Goal: Transaction & Acquisition: Subscribe to service/newsletter

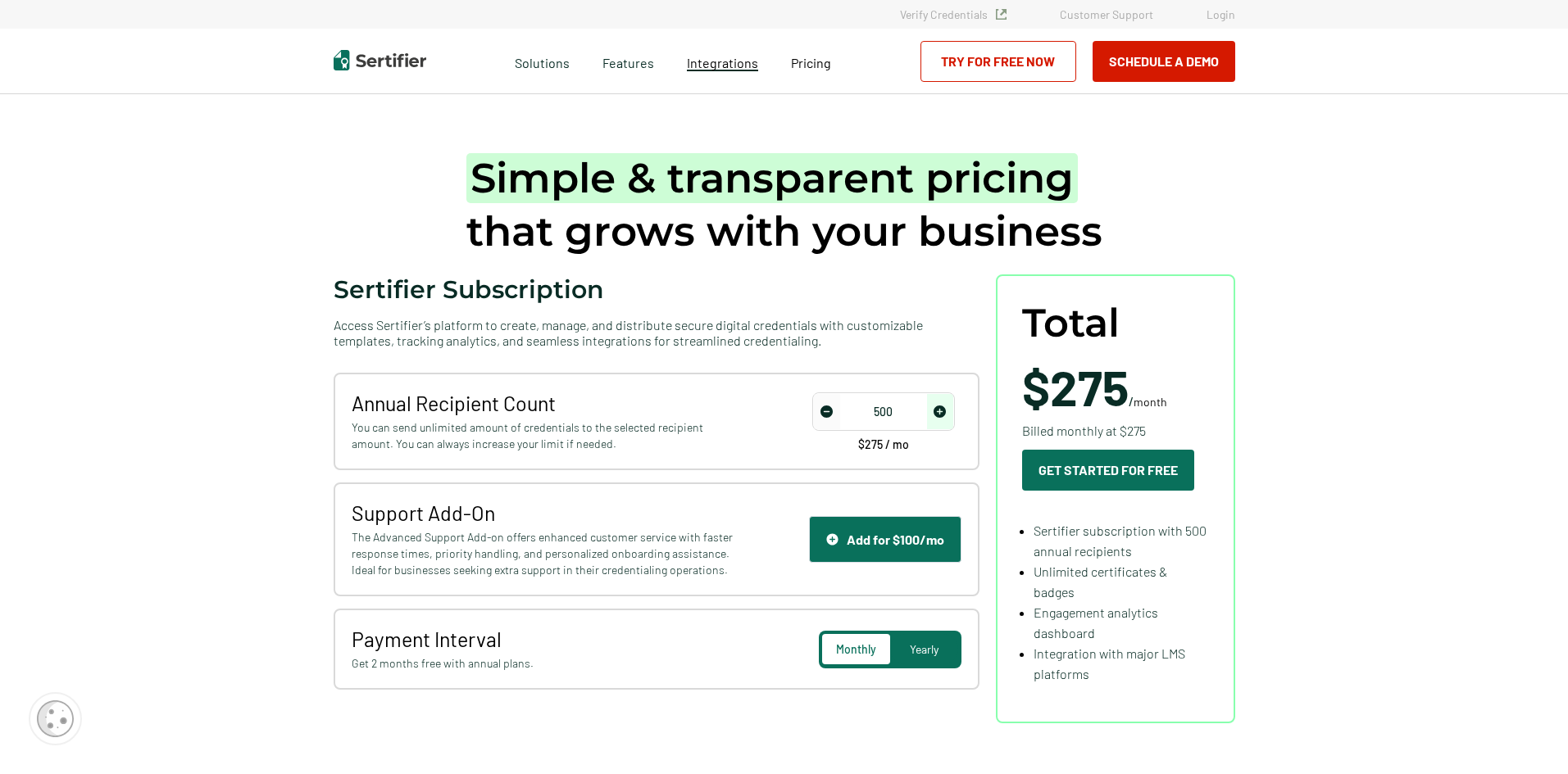
click at [712, 68] on span "Integrations" at bounding box center [722, 62] width 71 height 16
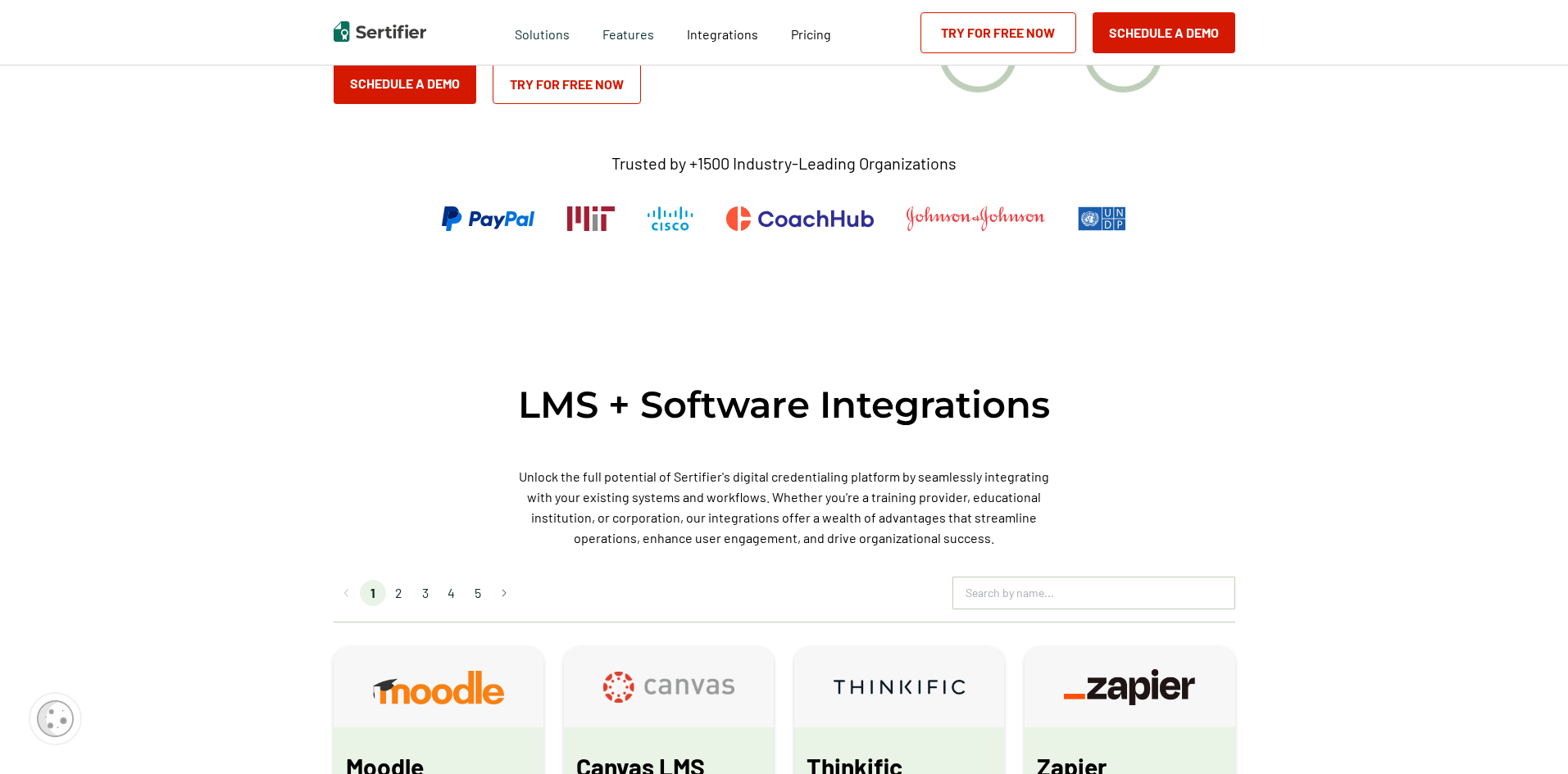
scroll to position [492, 0]
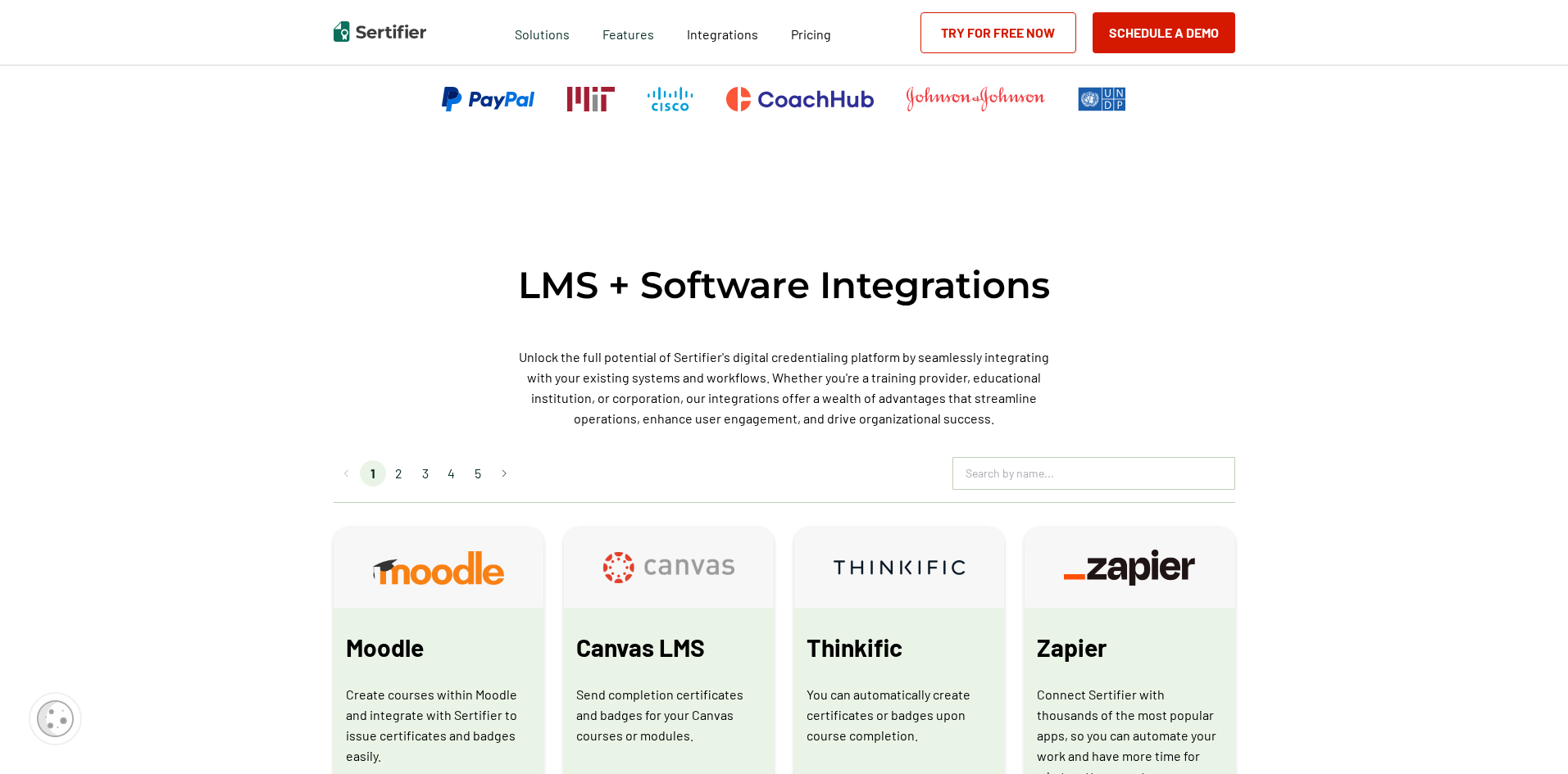
click at [407, 475] on li "2" at bounding box center [399, 474] width 26 height 26
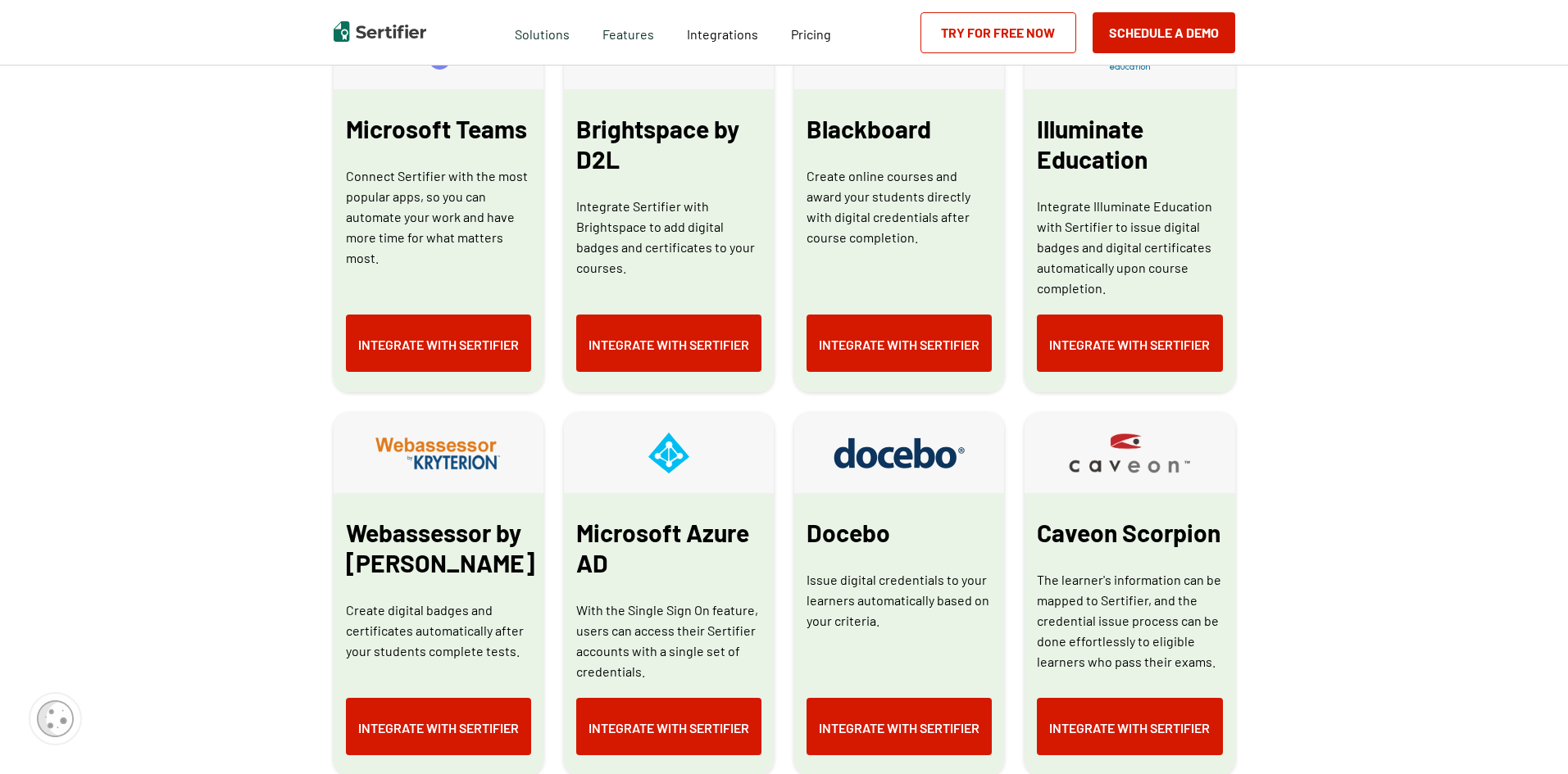
scroll to position [738, 0]
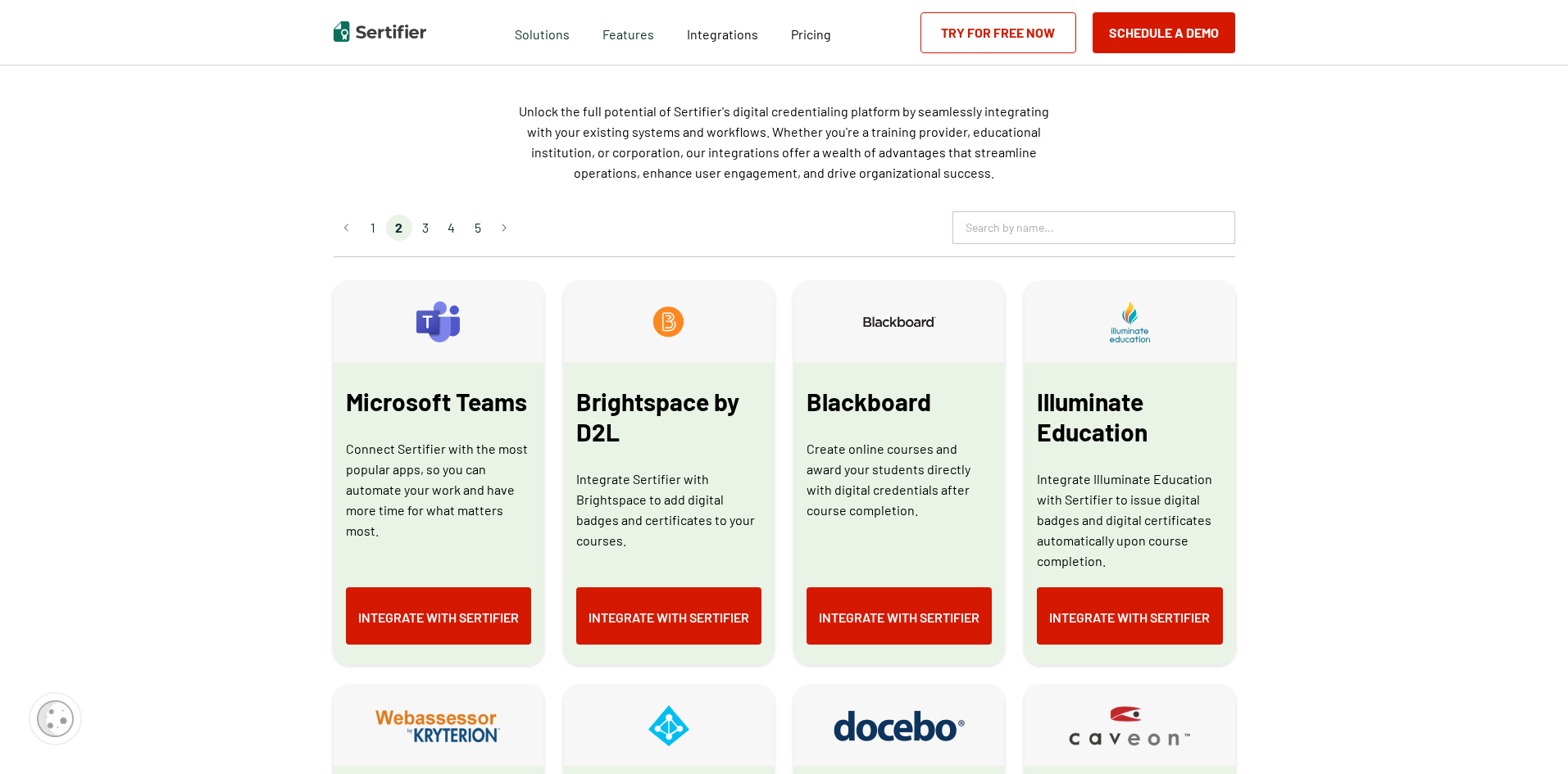
click at [433, 229] on li "3" at bounding box center [425, 228] width 26 height 26
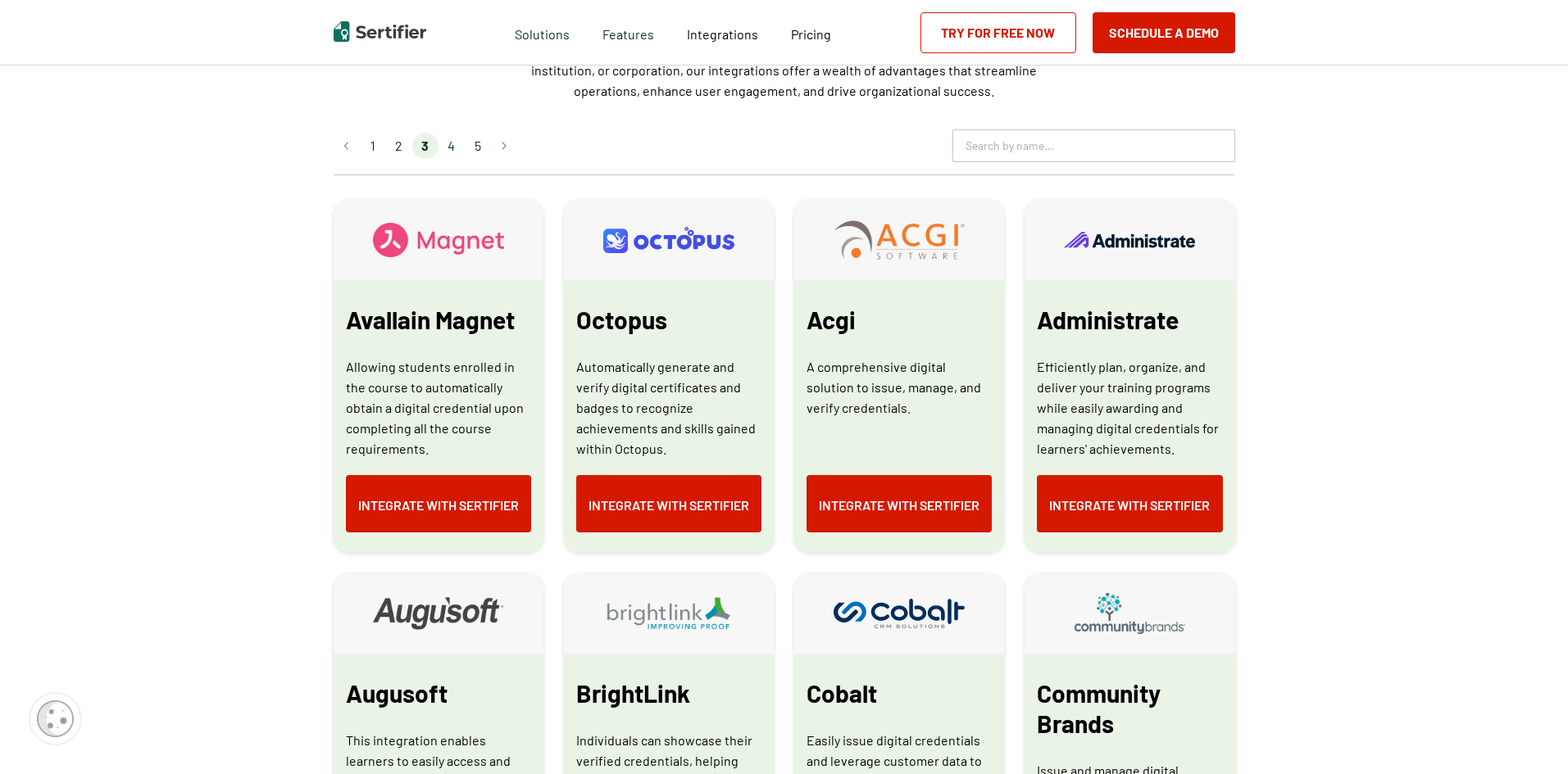
scroll to position [492, 0]
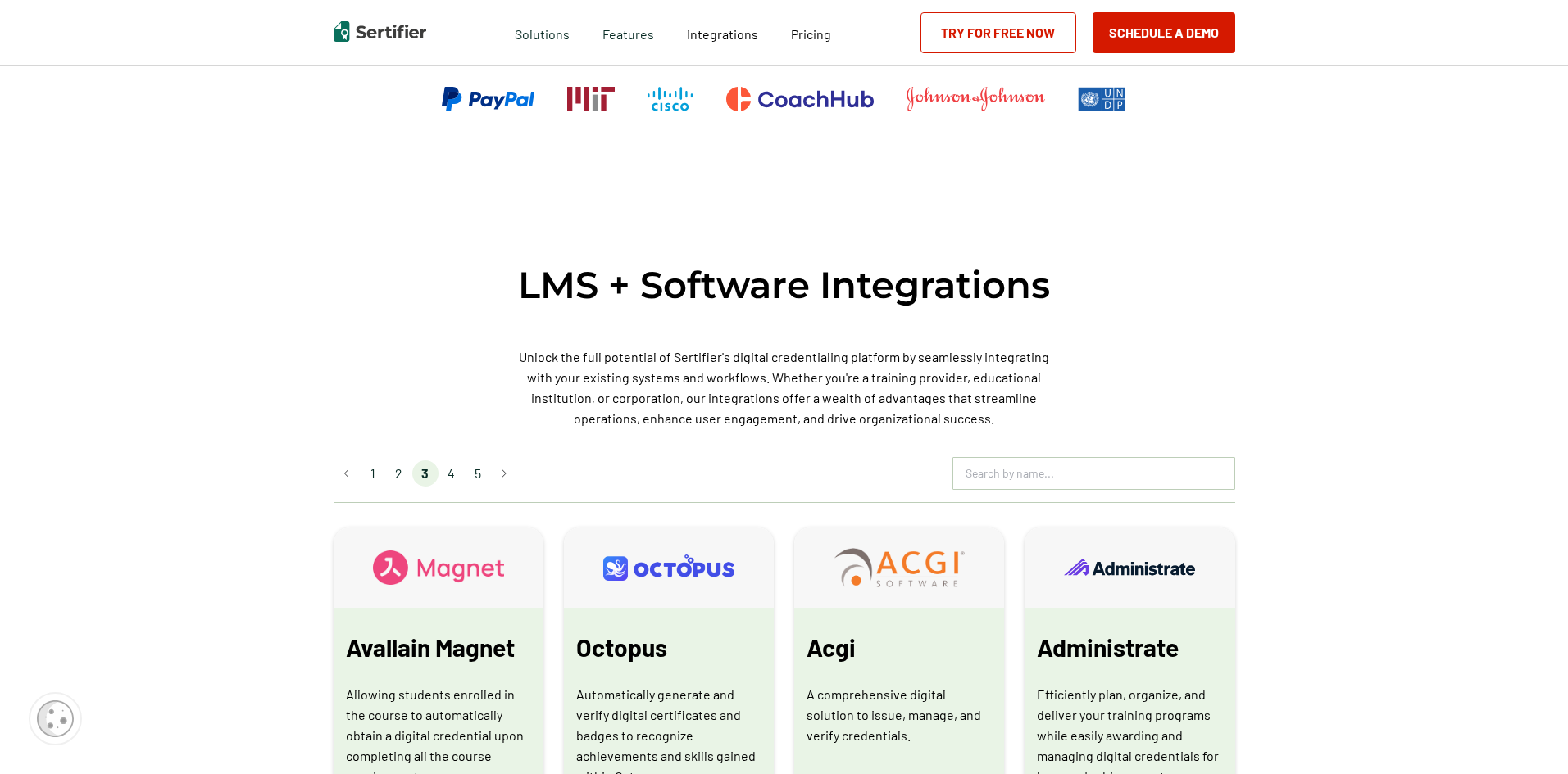
click at [450, 481] on li "4" at bounding box center [451, 474] width 26 height 26
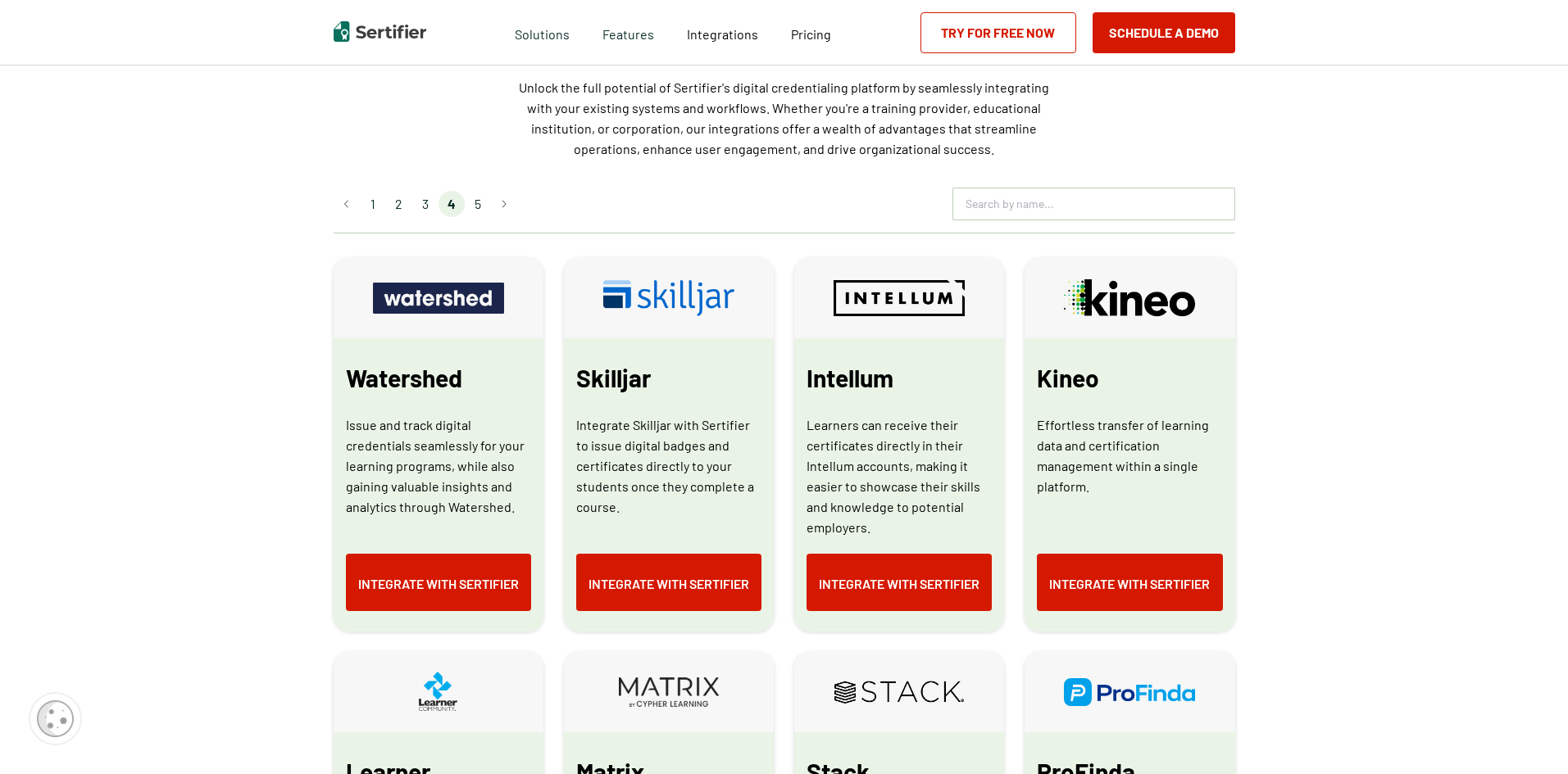
scroll to position [738, 0]
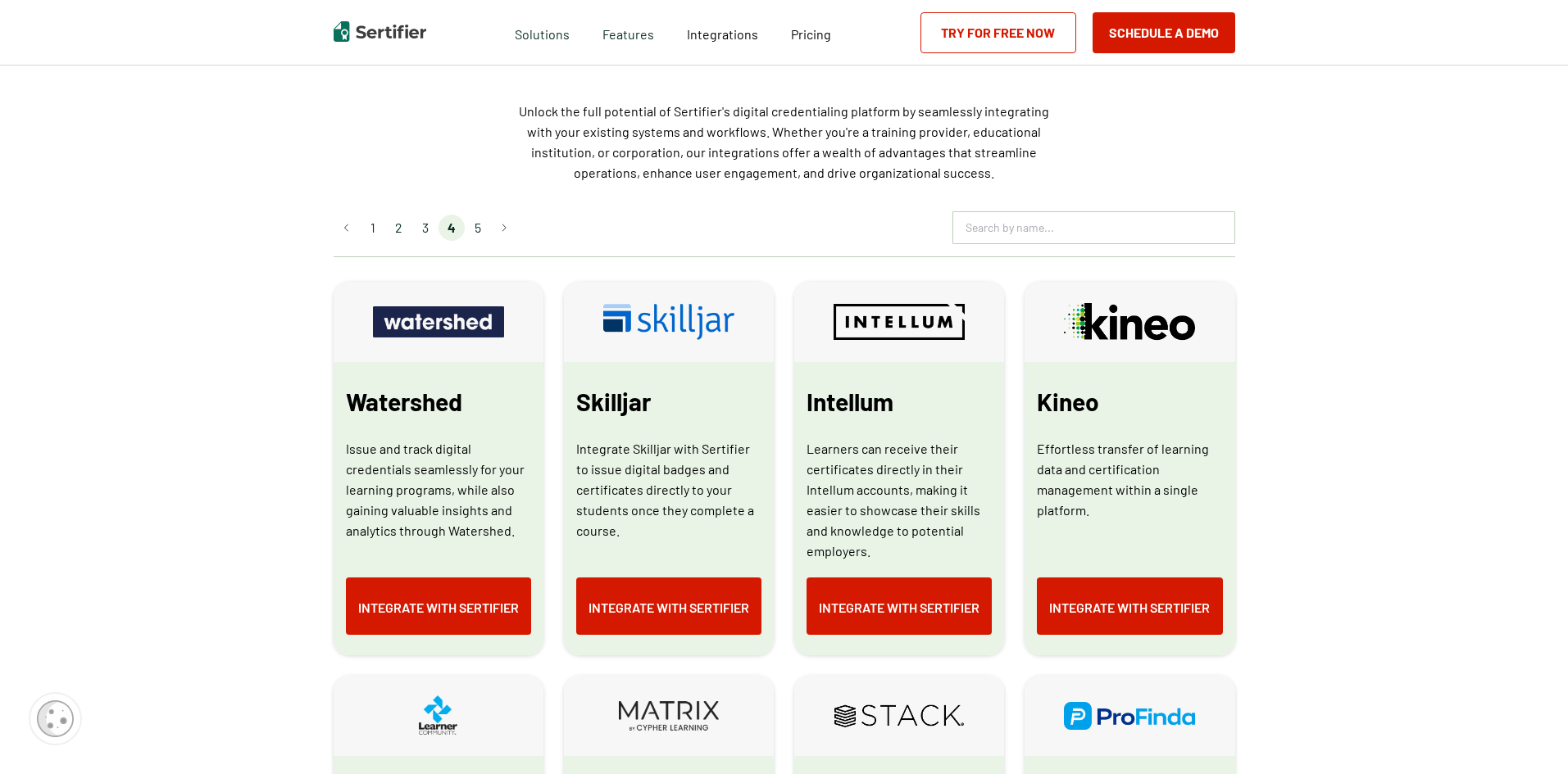
click at [483, 231] on li "5" at bounding box center [478, 228] width 26 height 26
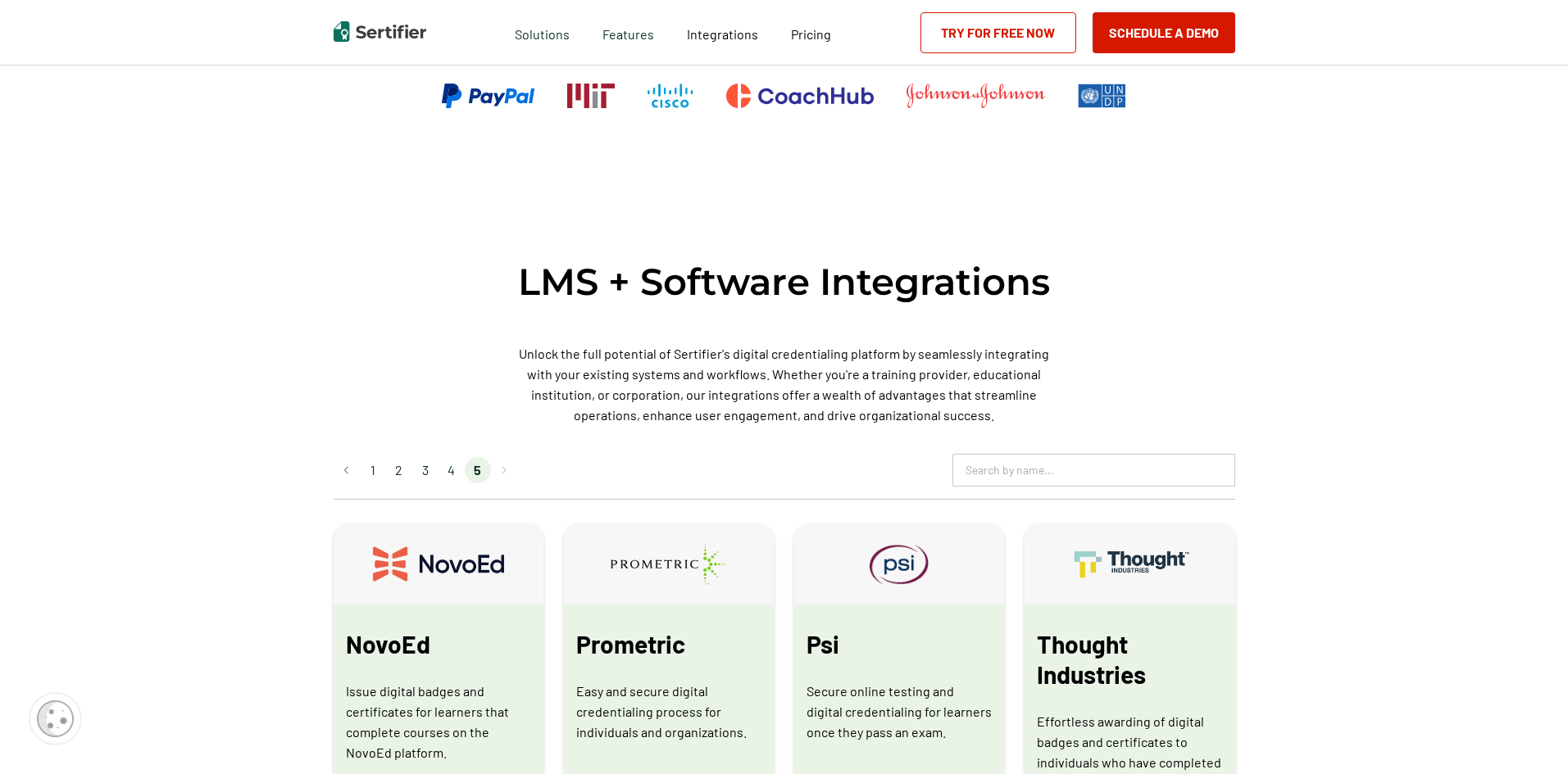
scroll to position [492, 0]
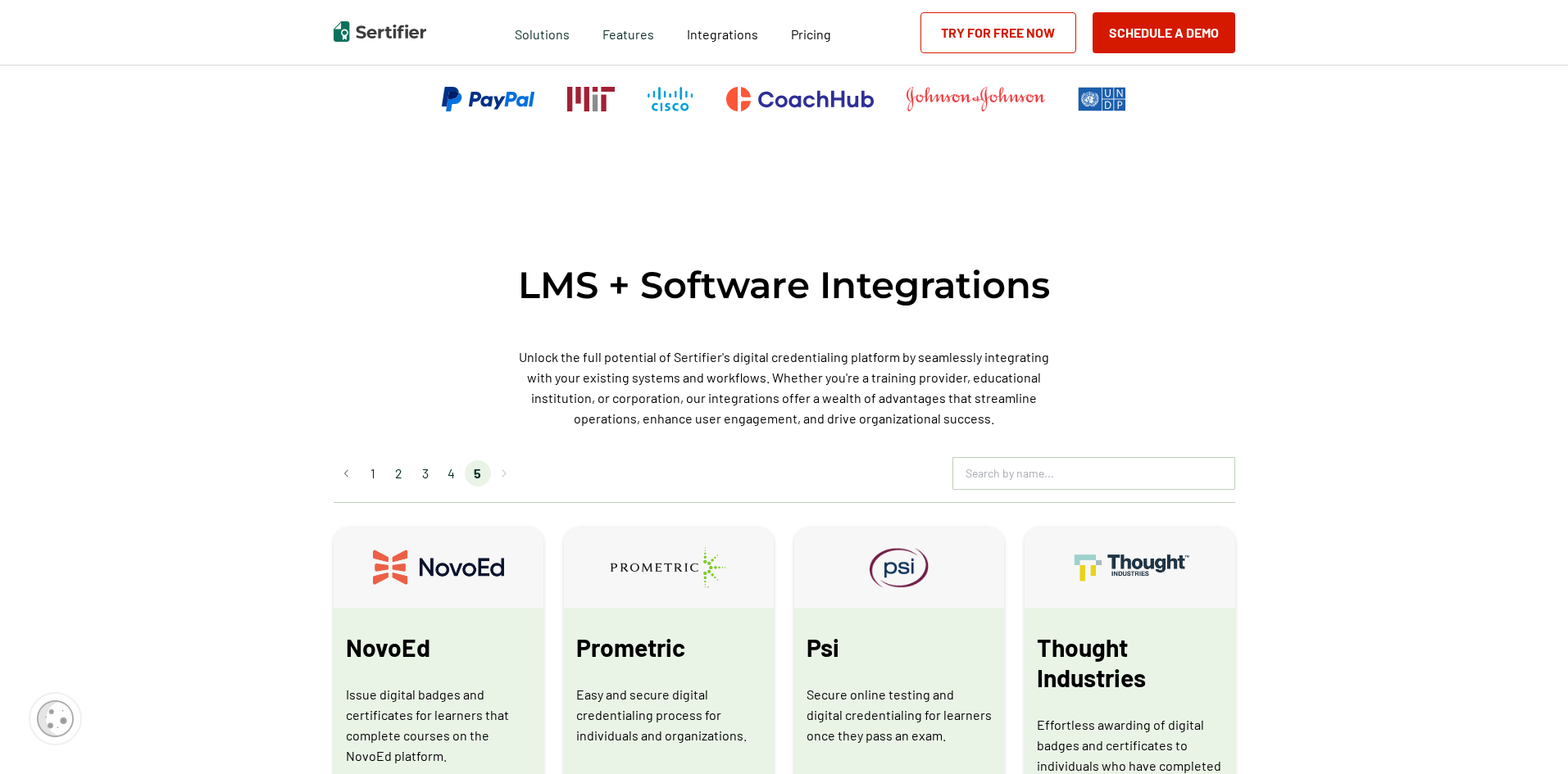
click at [426, 469] on li "3" at bounding box center [425, 474] width 26 height 26
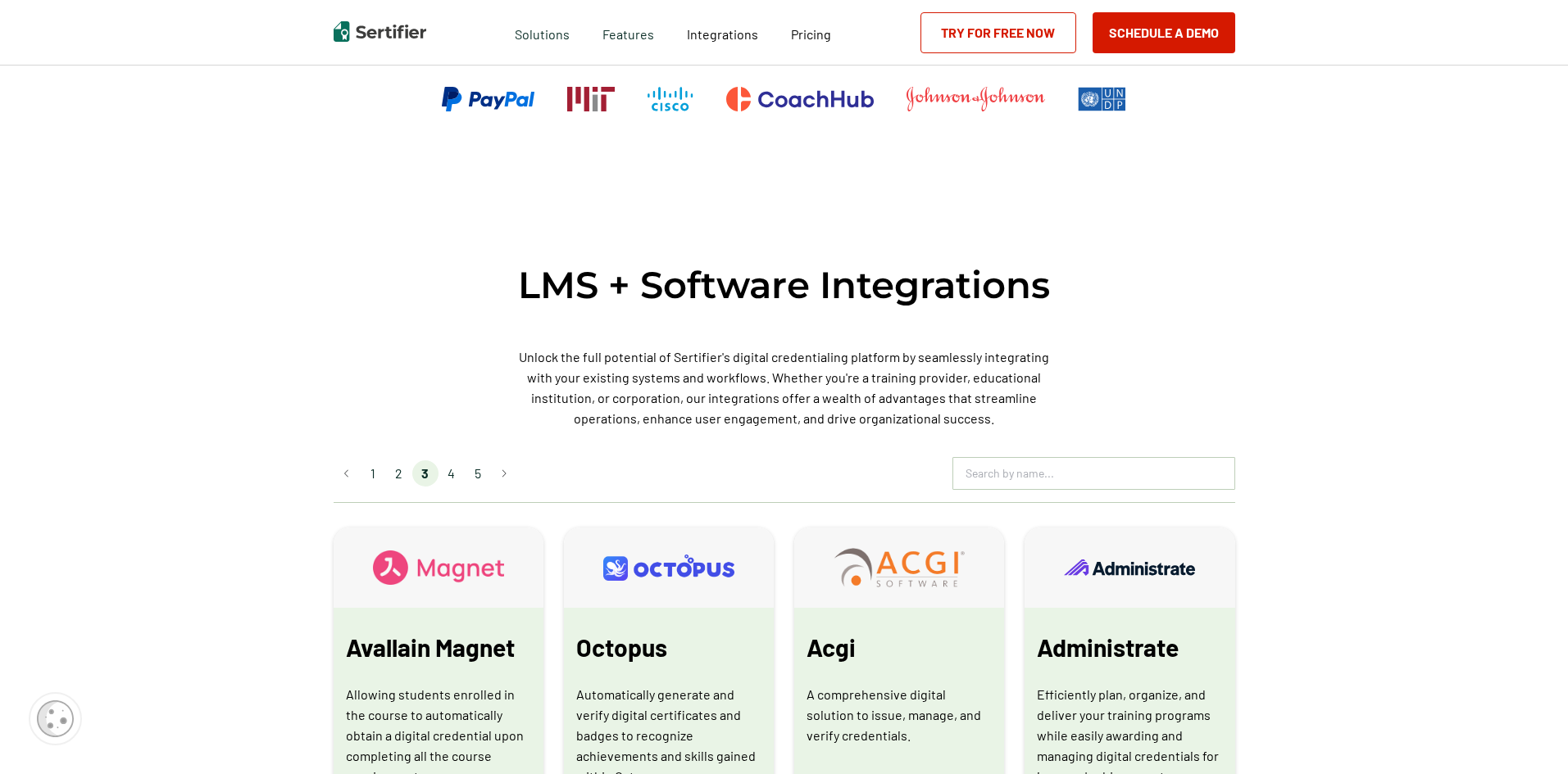
click at [398, 468] on li "2" at bounding box center [399, 474] width 26 height 26
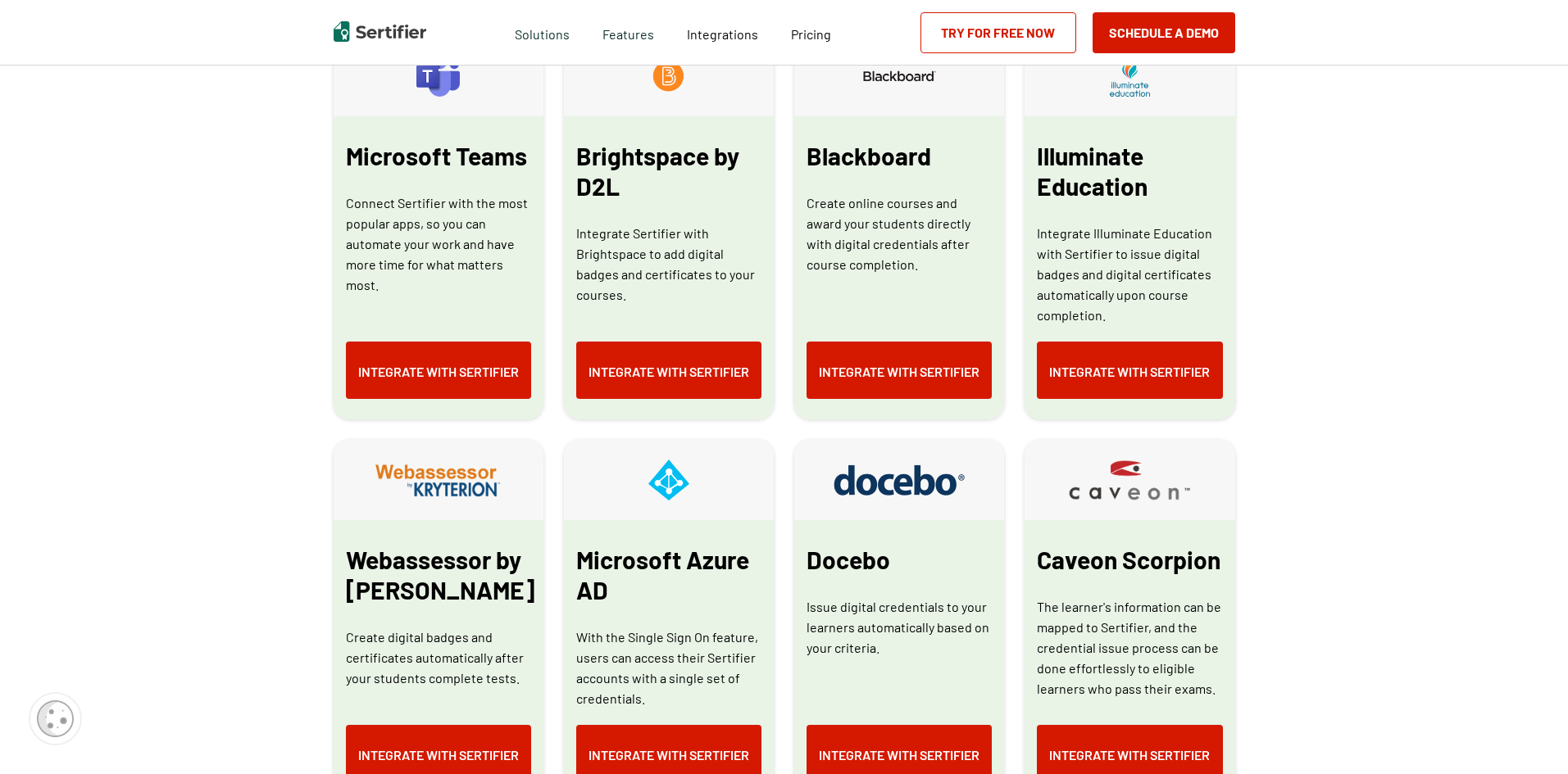
scroll to position [410, 0]
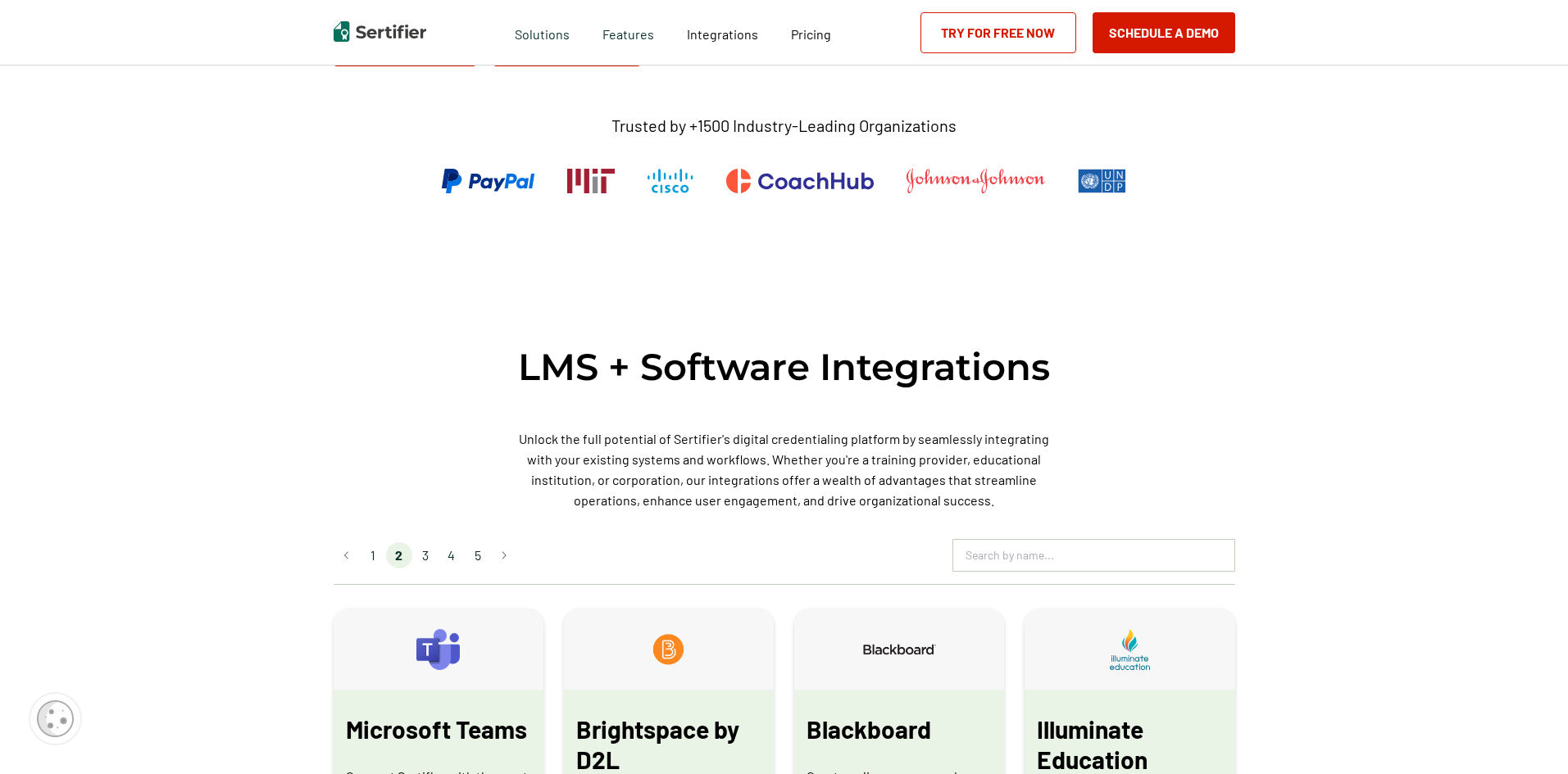
click at [379, 558] on li "1" at bounding box center [373, 556] width 26 height 26
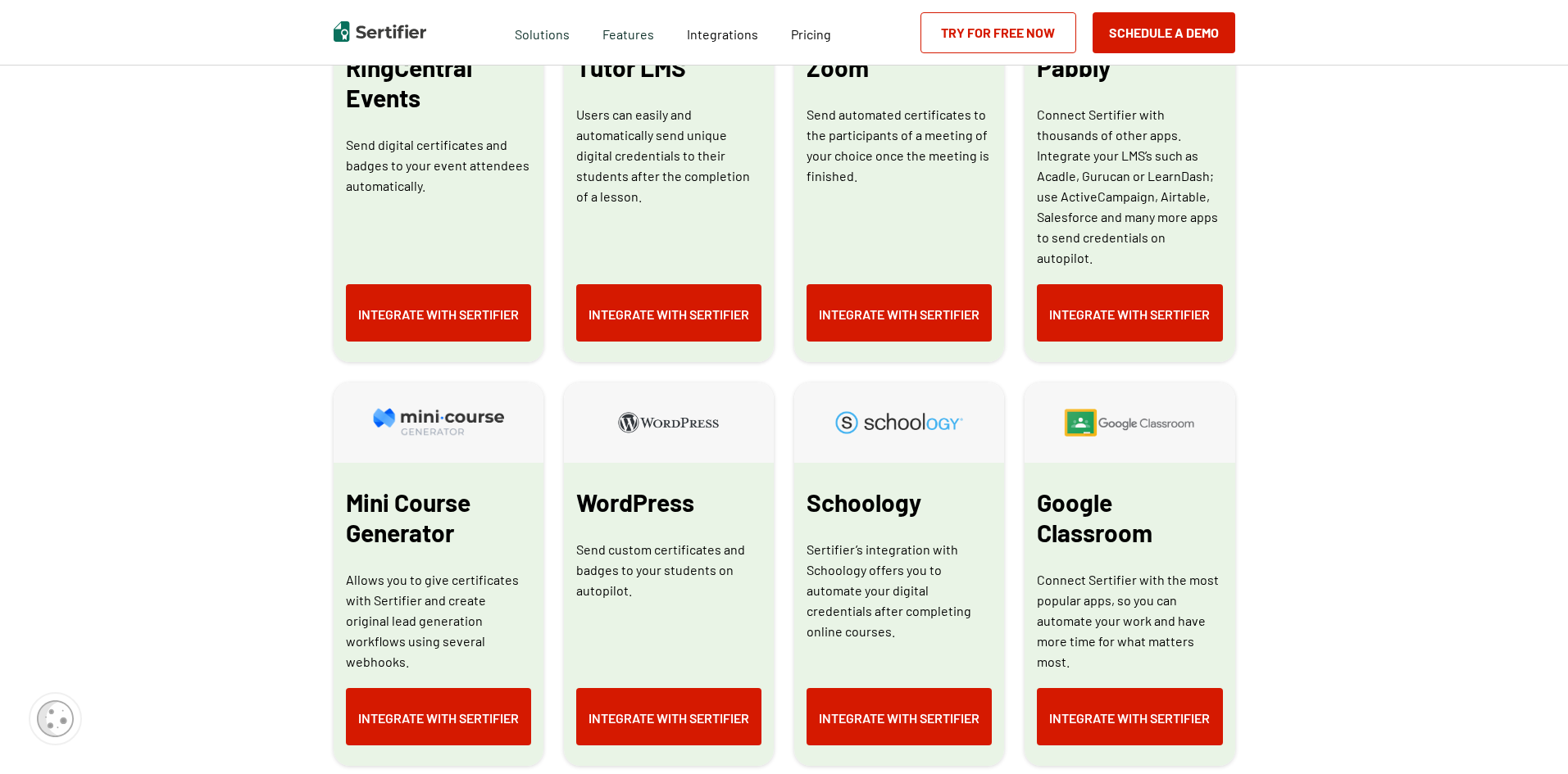
scroll to position [1474, 0]
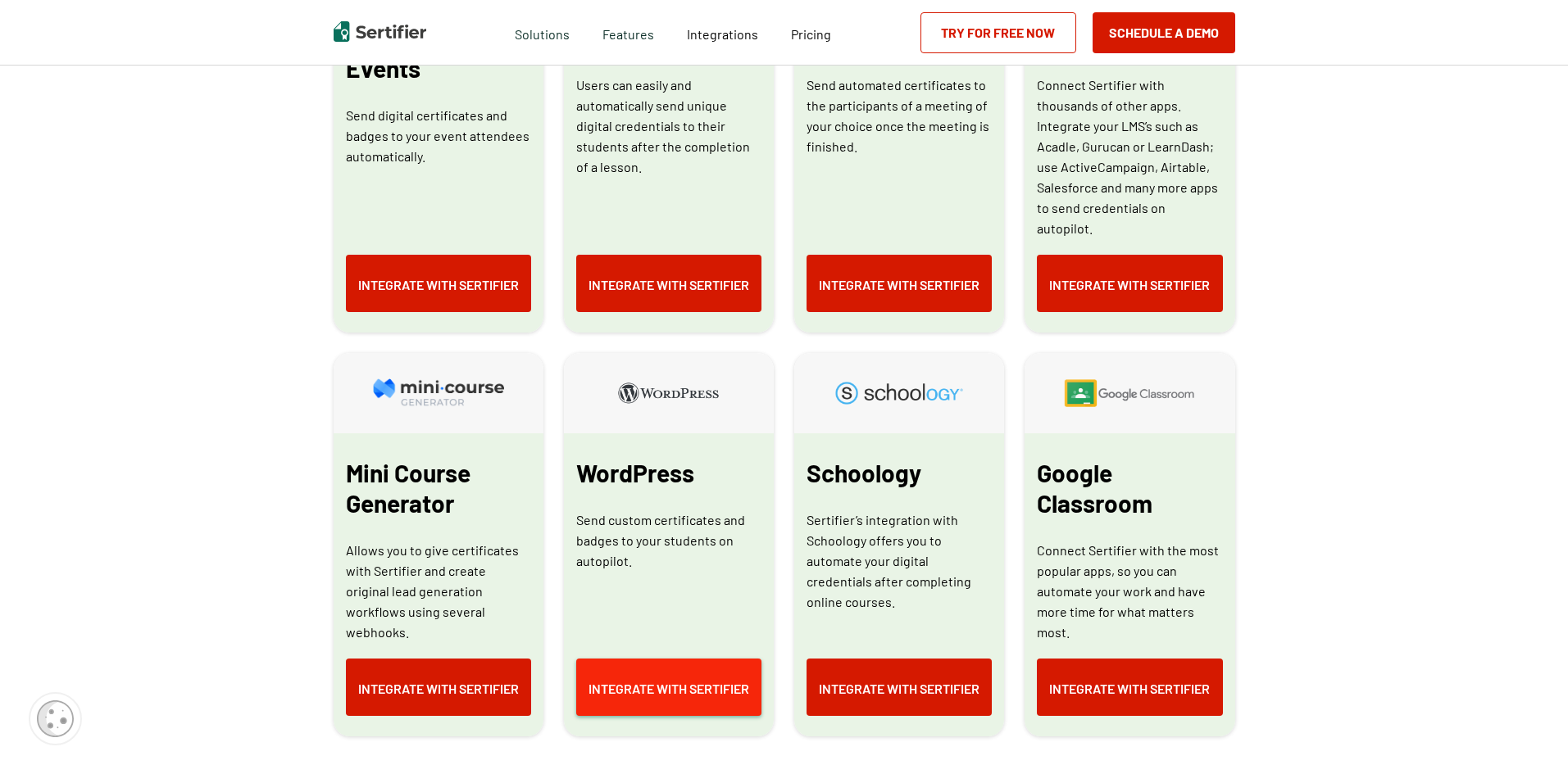
click at [696, 659] on link "Integrate with Sertifier" at bounding box center [669, 687] width 185 height 57
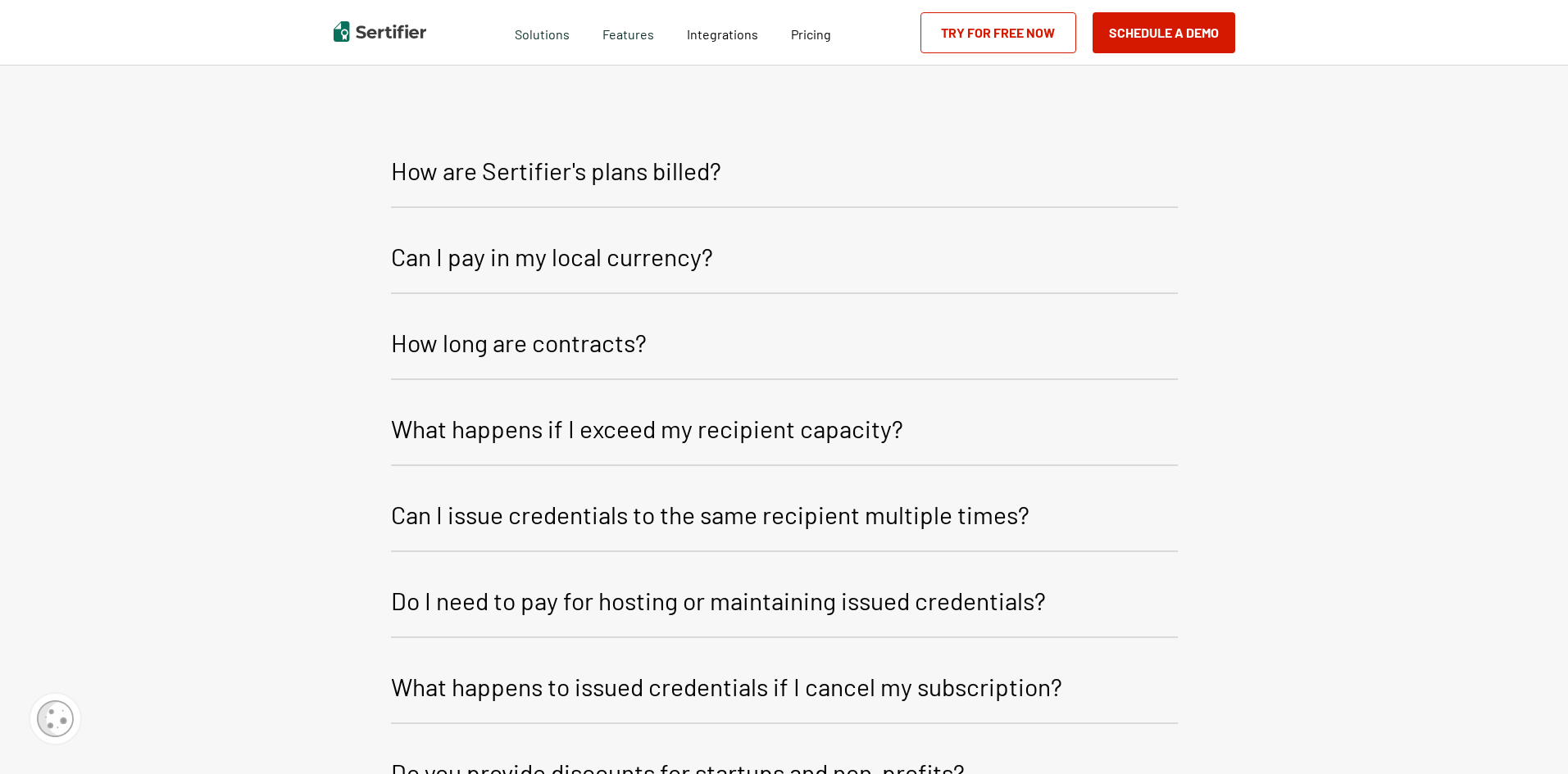
scroll to position [1474, 0]
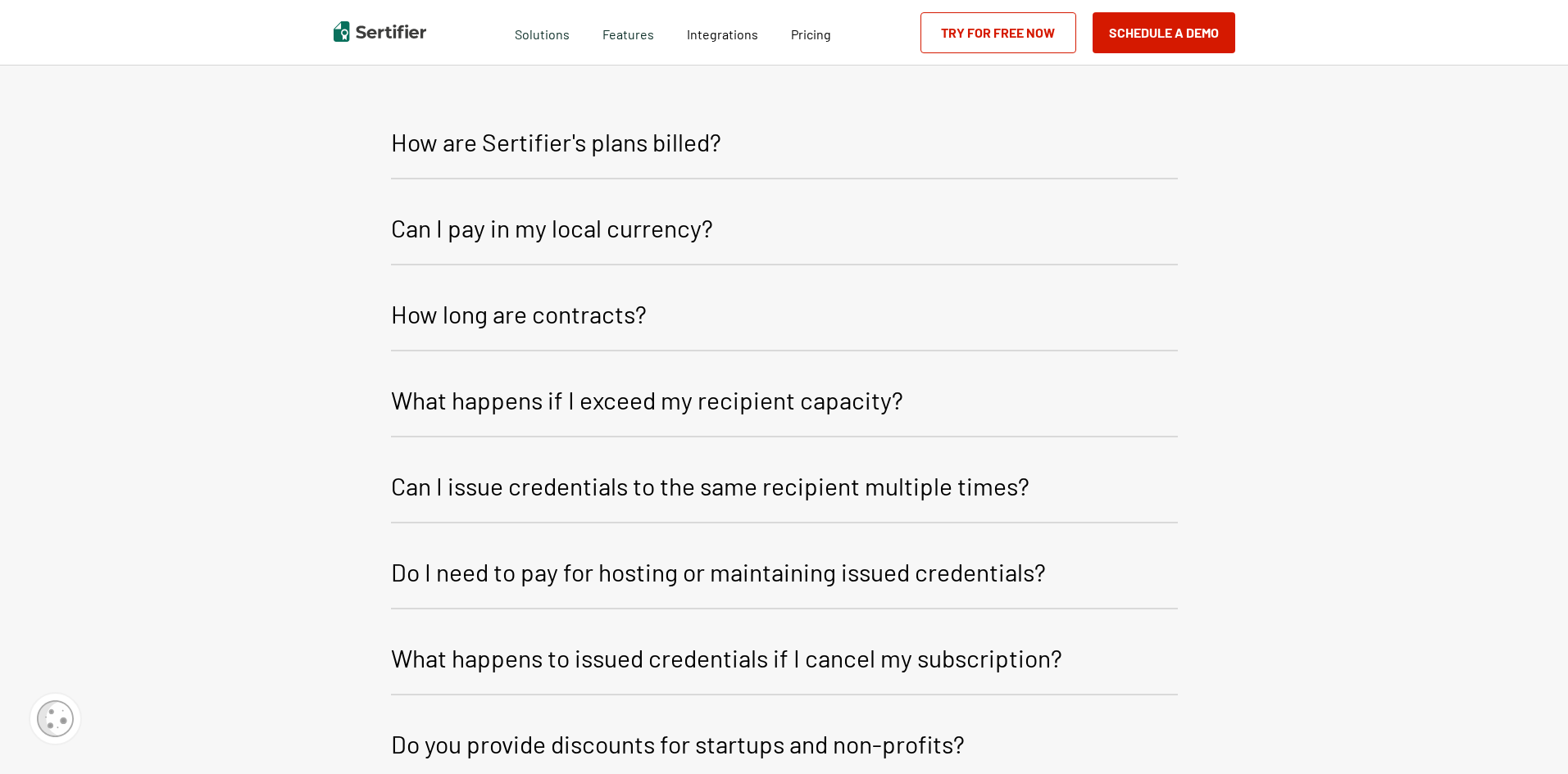
click at [610, 294] on p "How long are contracts?" at bounding box center [518, 313] width 256 height 39
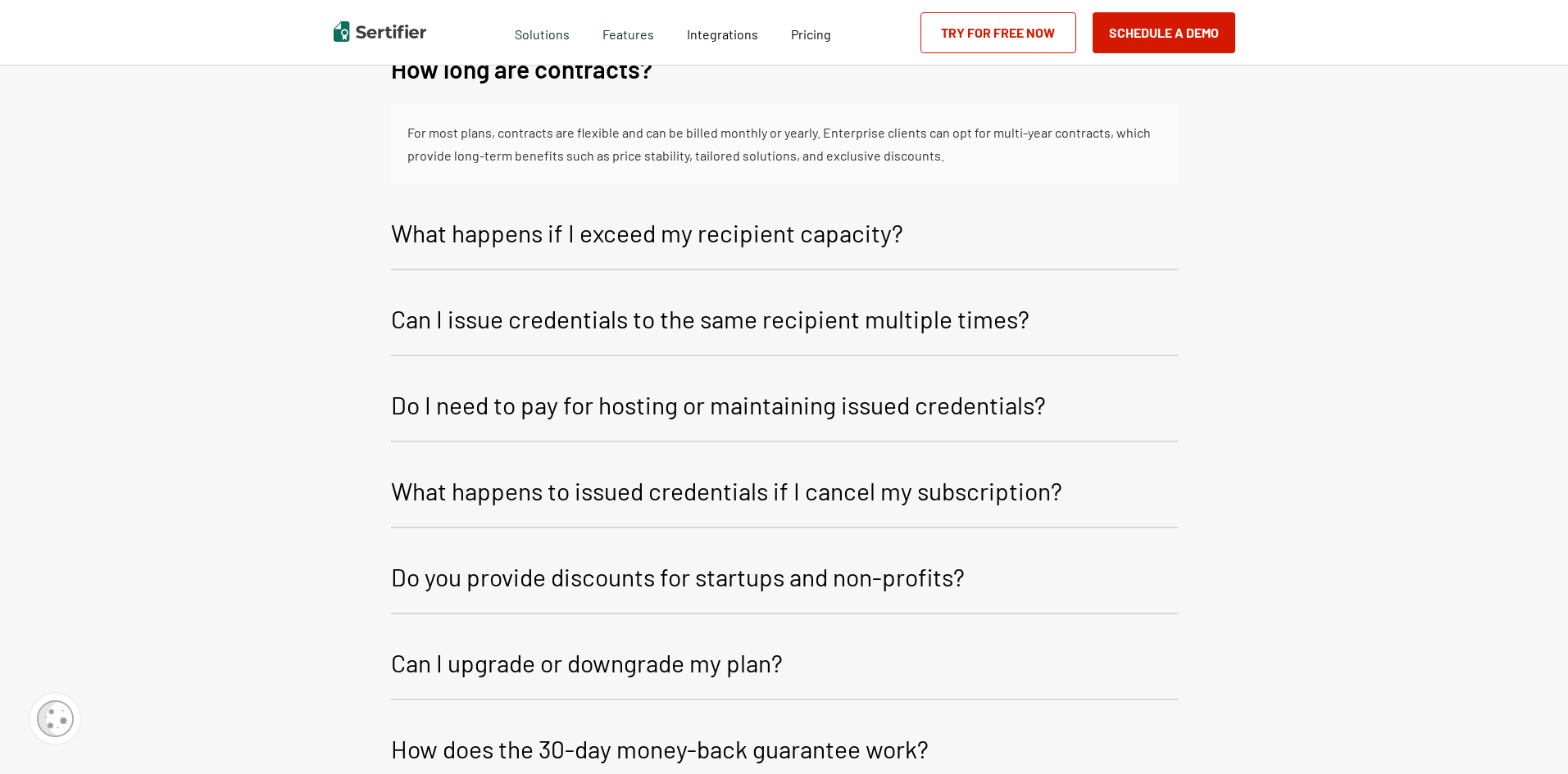
scroll to position [1720, 0]
click at [926, 206] on button "What happens if I exceed my recipient capacity?" at bounding box center [784, 235] width 787 height 69
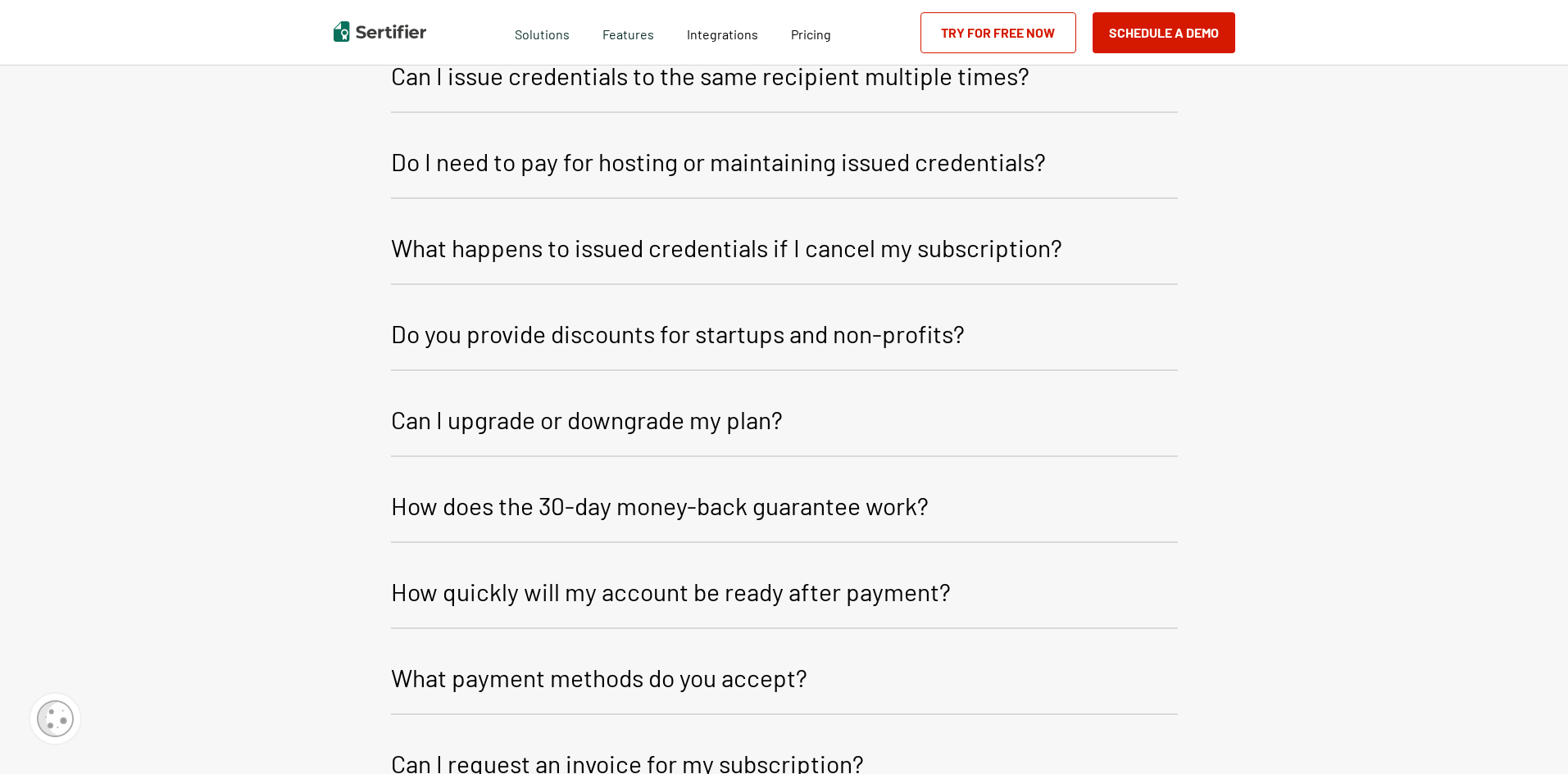
scroll to position [2048, 0]
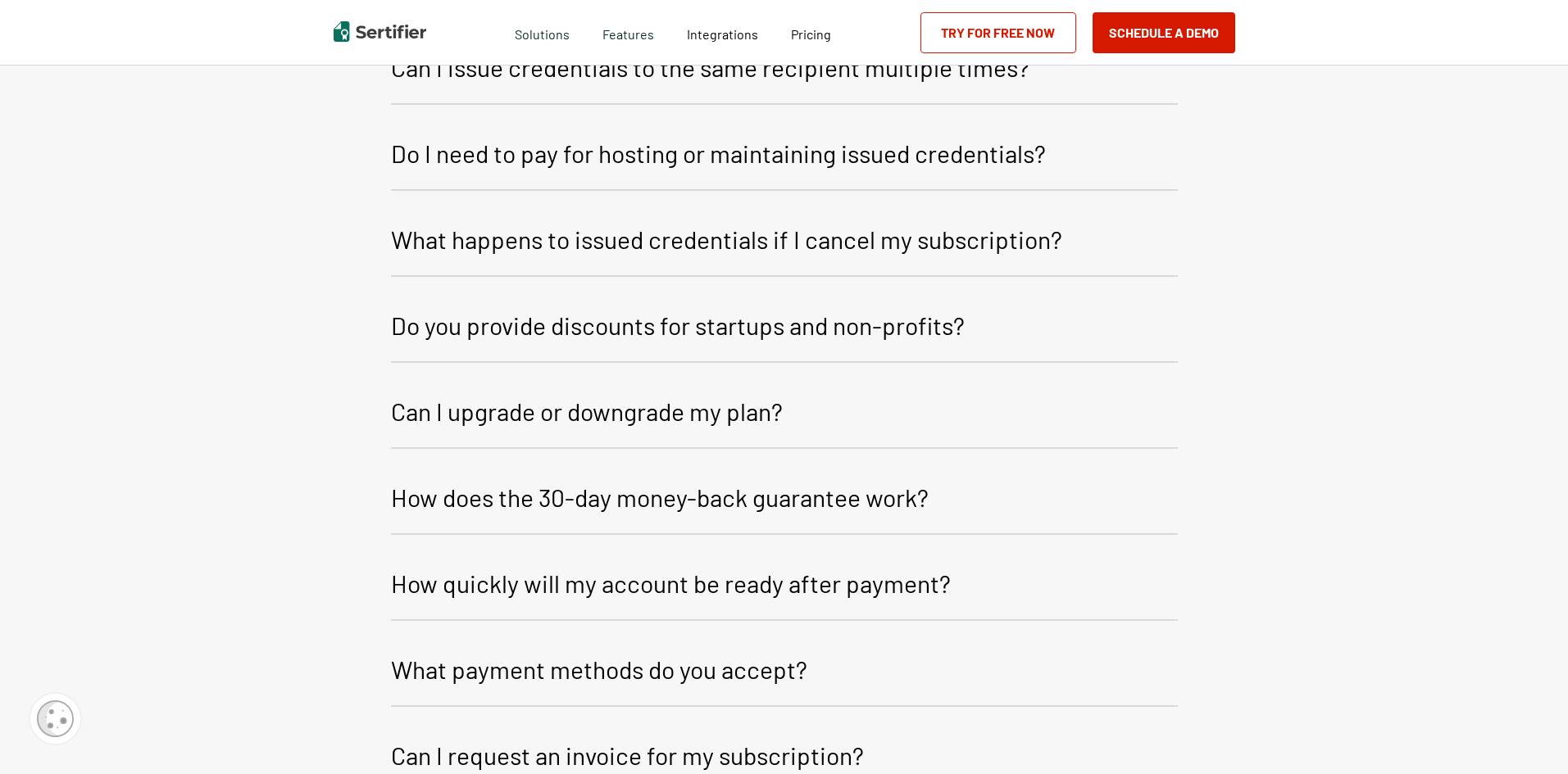
click at [917, 134] on p "Do I need to pay for hosting or maintaining issued credentials?" at bounding box center [718, 152] width 655 height 39
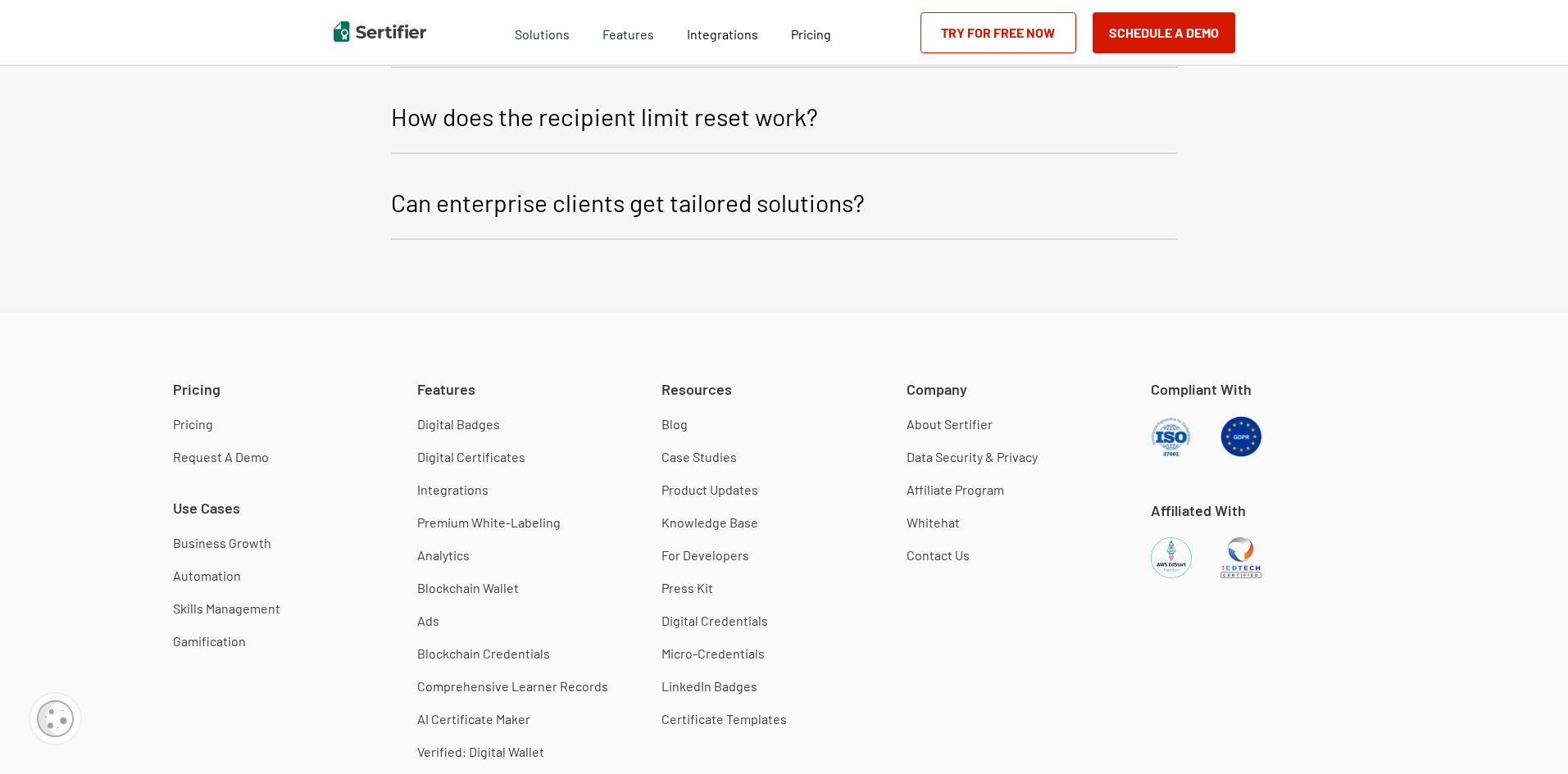
scroll to position [3278, 0]
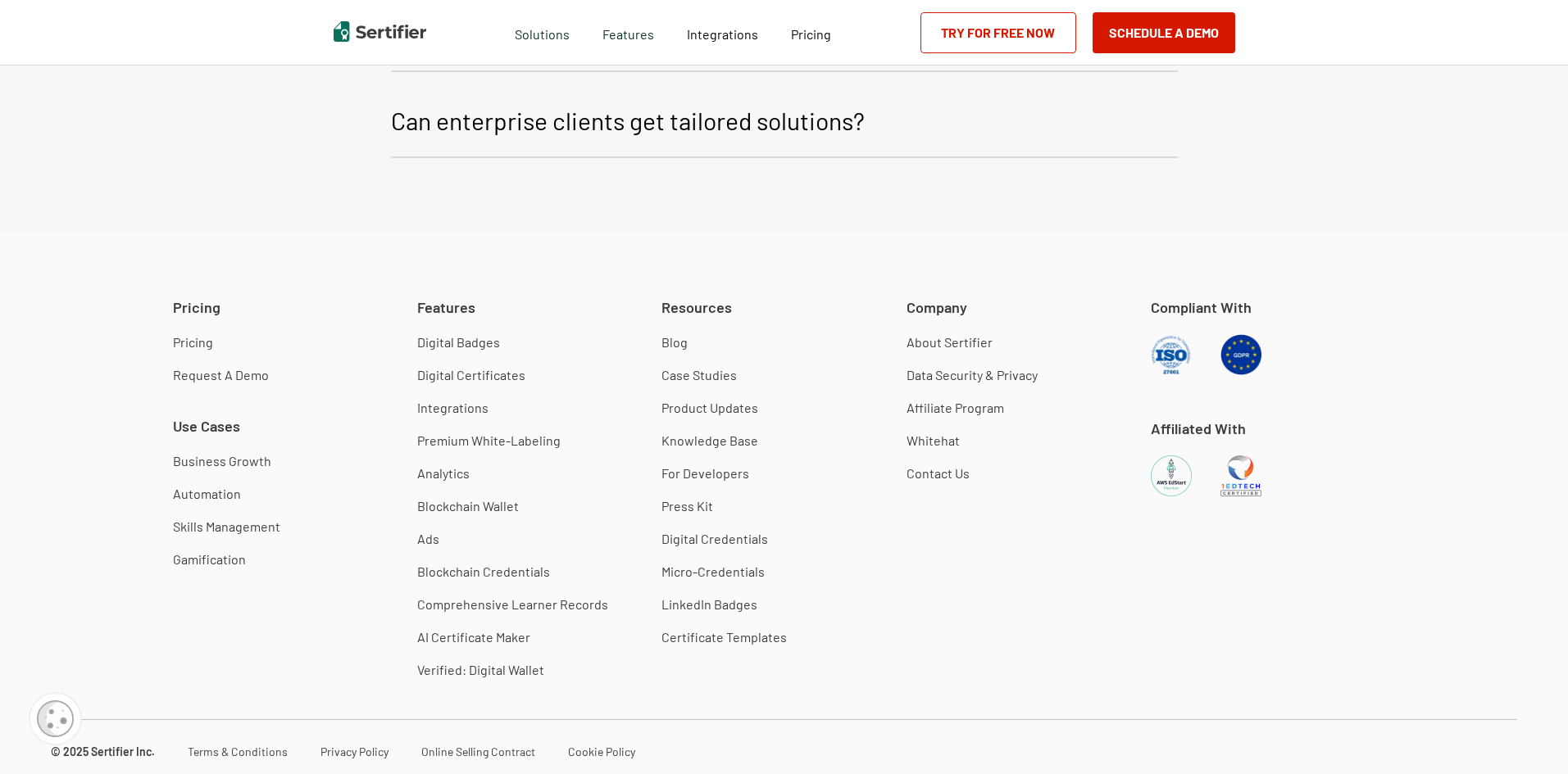
click at [497, 433] on link "Premium White-Labeling" at bounding box center [489, 441] width 144 height 16
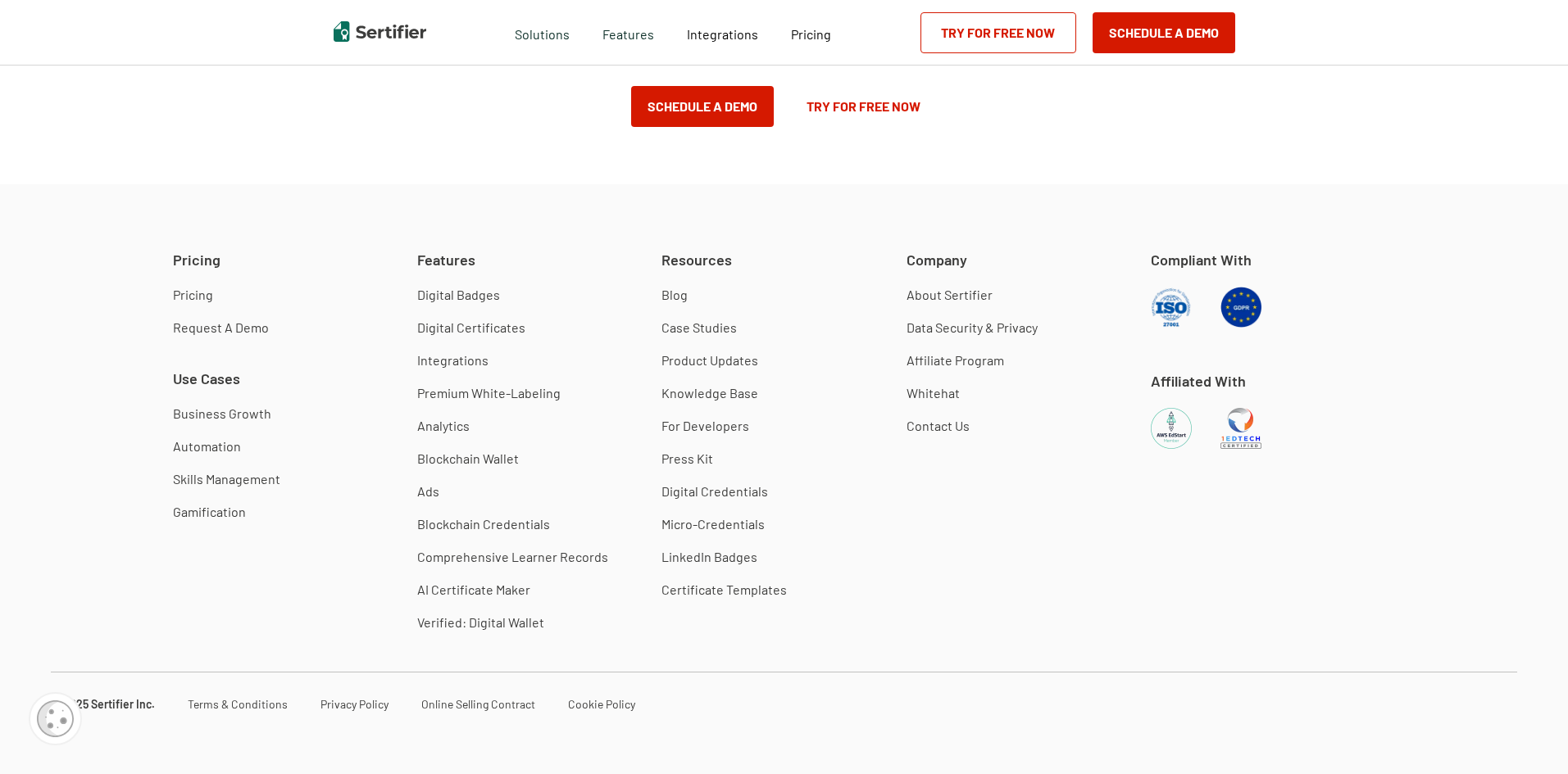
scroll to position [2800, 0]
click at [482, 291] on link "Digital Badges" at bounding box center [459, 292] width 83 height 16
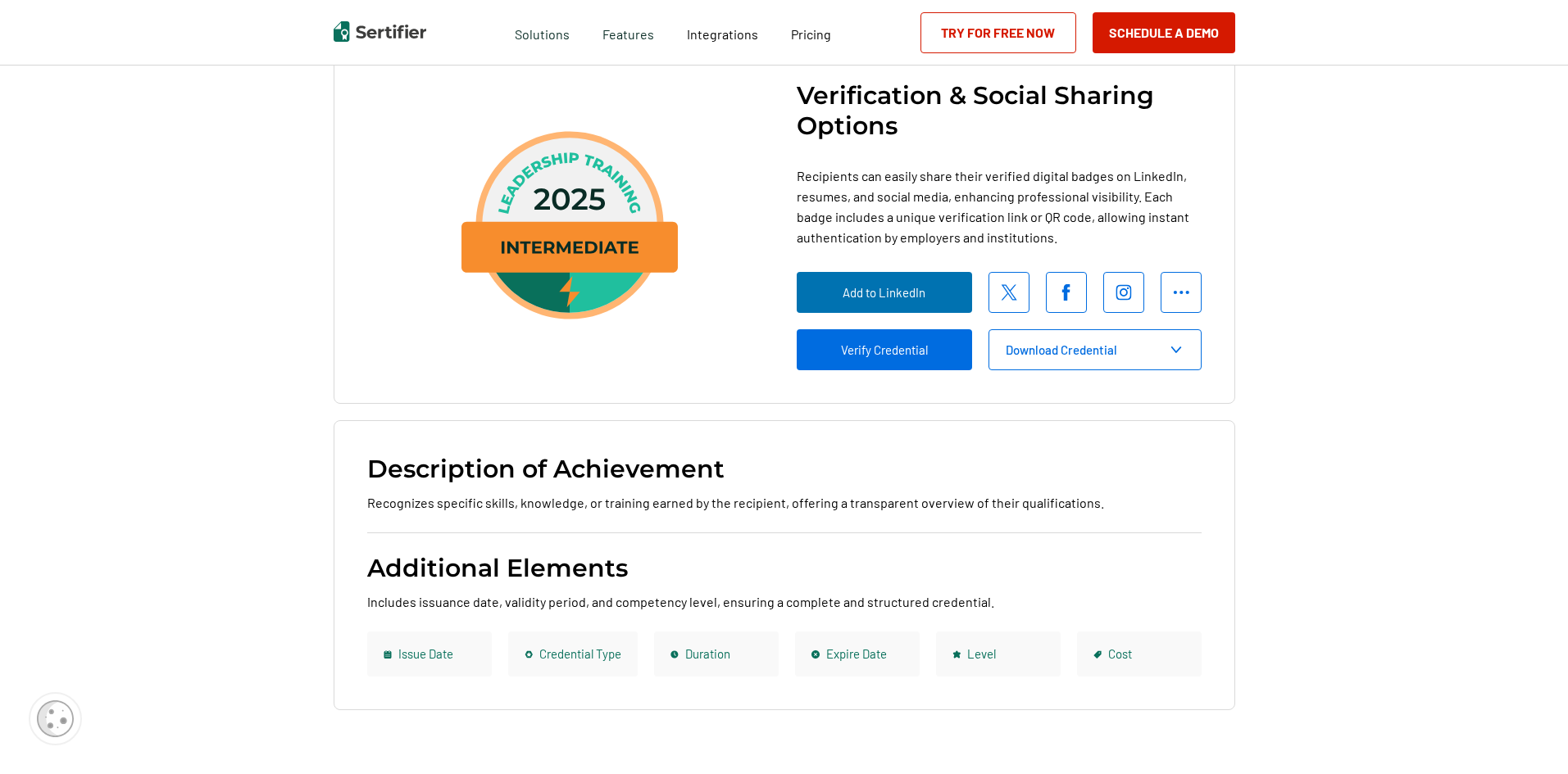
scroll to position [2212, 0]
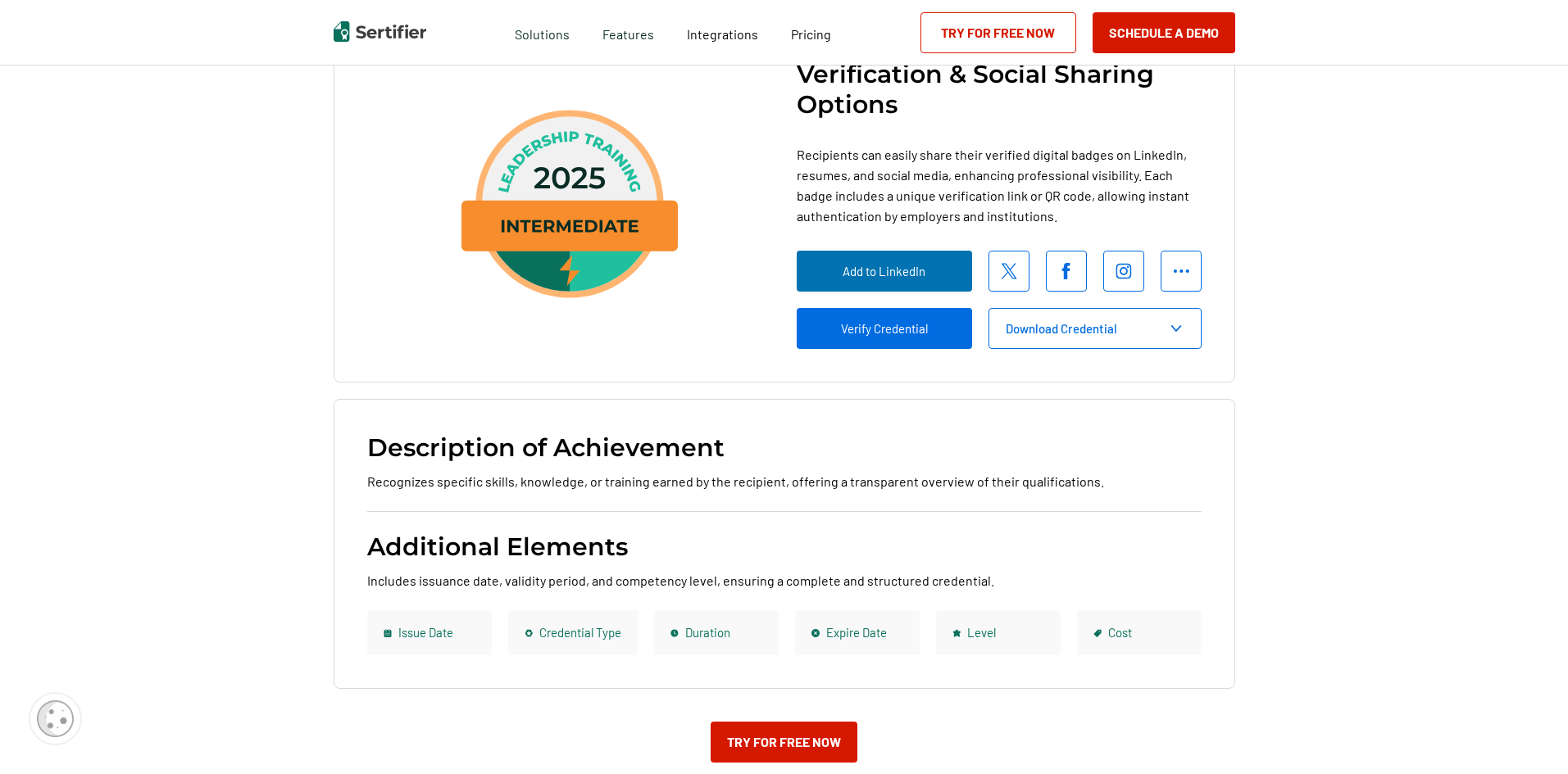
click at [1189, 280] on img at bounding box center [1181, 271] width 16 height 16
click at [1176, 332] on img at bounding box center [1176, 329] width 16 height 7
click at [895, 349] on button "Verify Credential" at bounding box center [884, 328] width 176 height 41
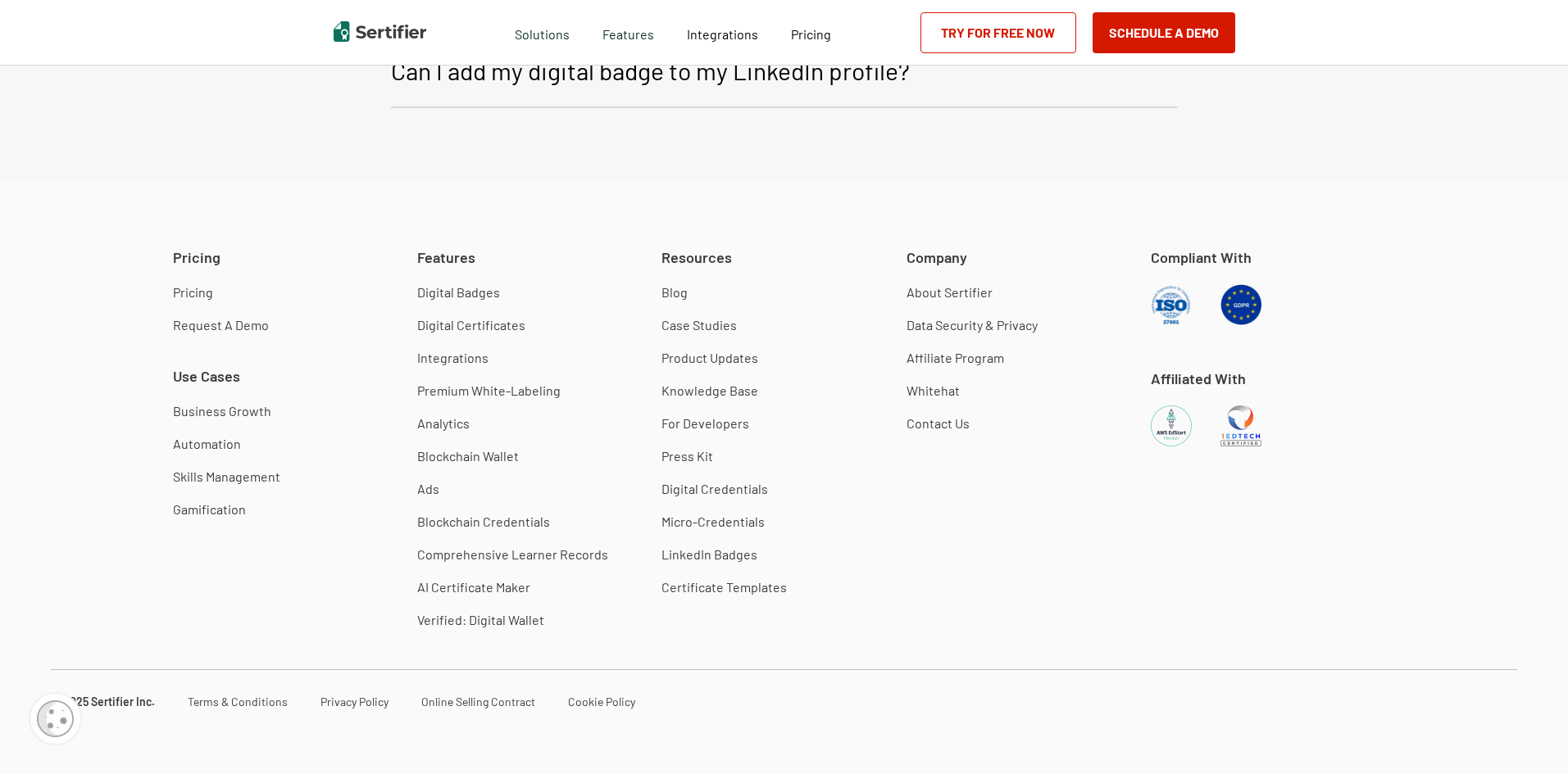
scroll to position [6883, 0]
click at [741, 399] on link "Knowledge Base" at bounding box center [710, 390] width 97 height 16
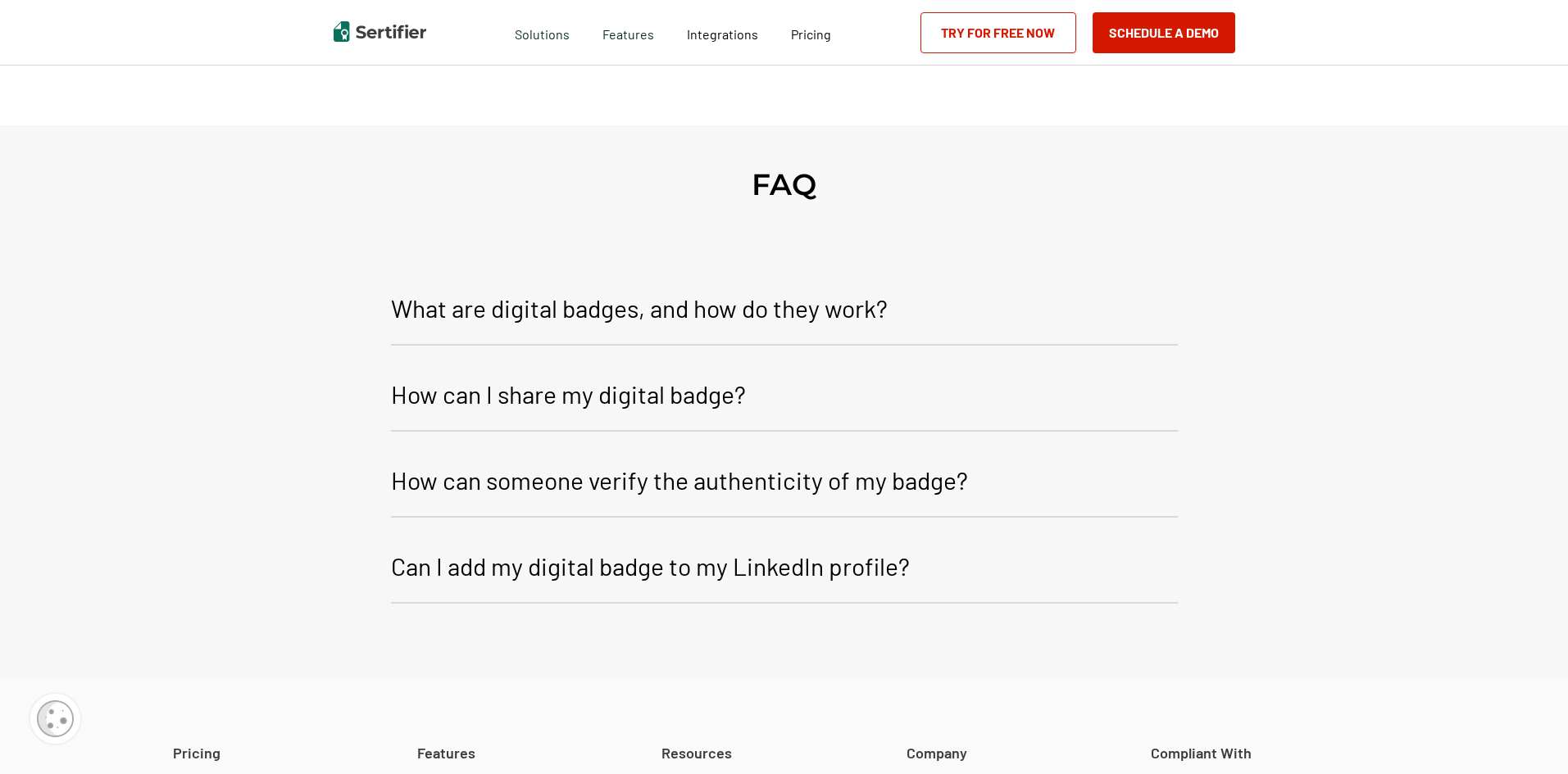
scroll to position [5653, 0]
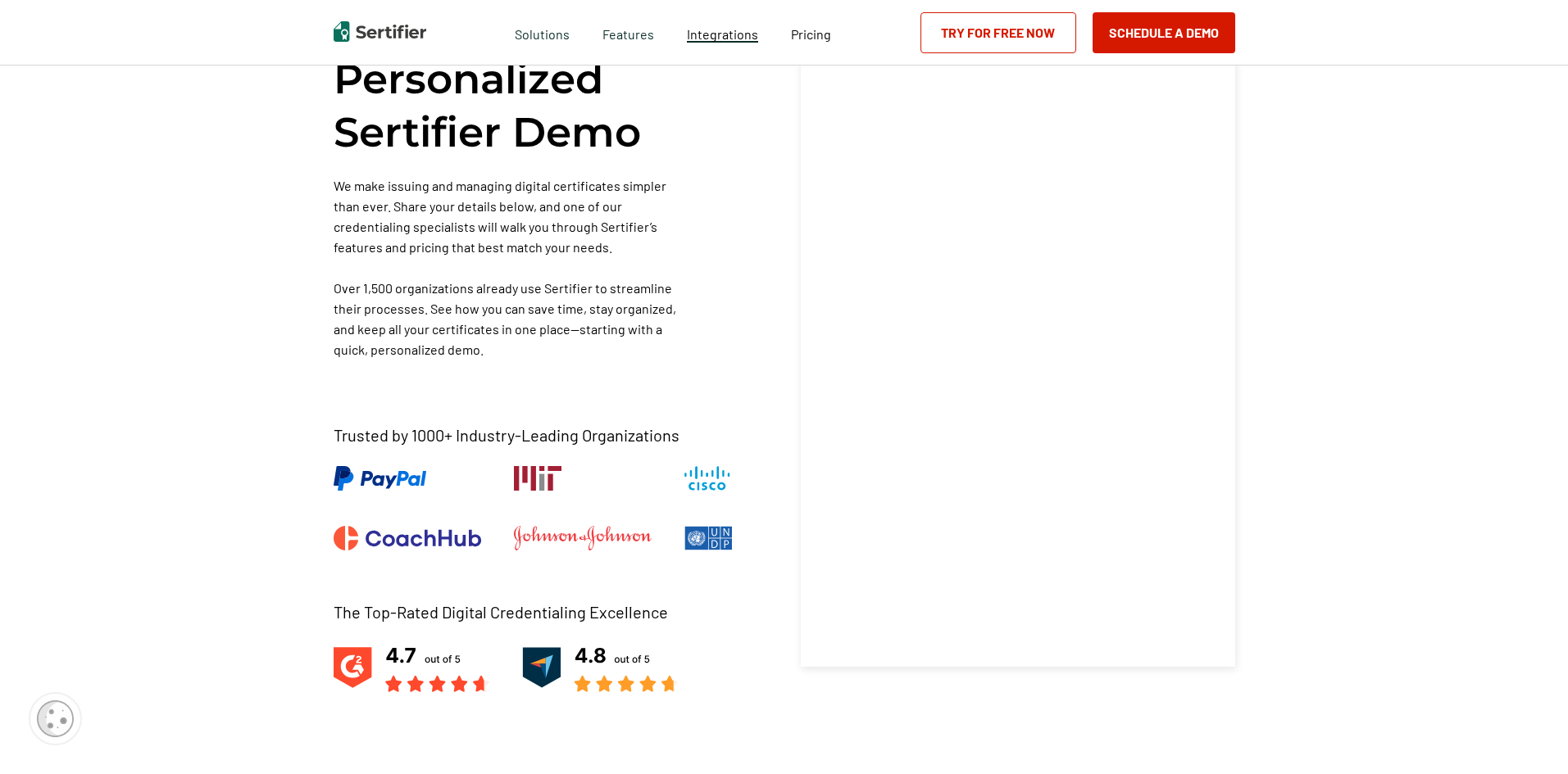
click at [716, 36] on span "Integrations" at bounding box center [722, 34] width 71 height 16
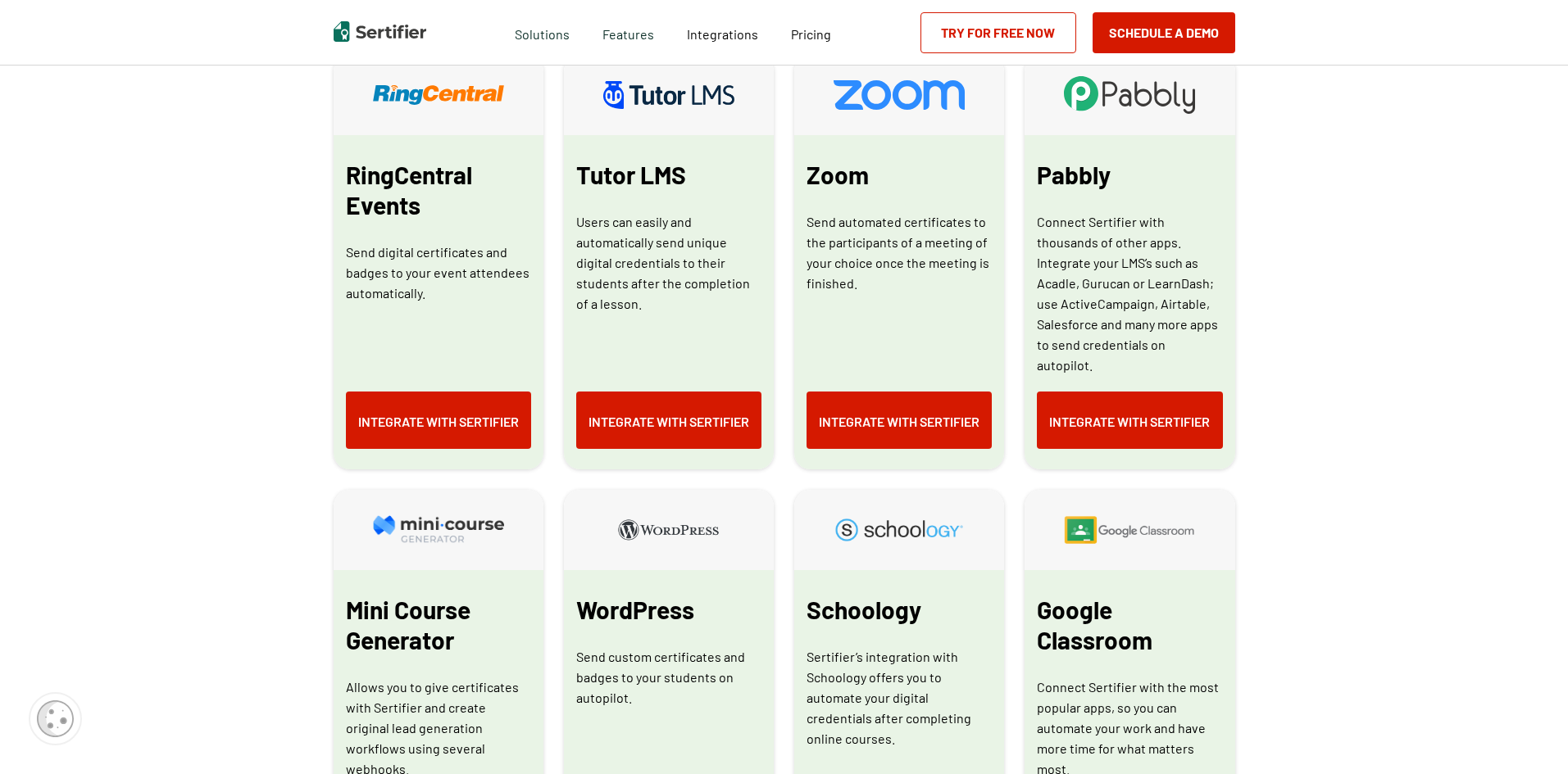
scroll to position [1557, 0]
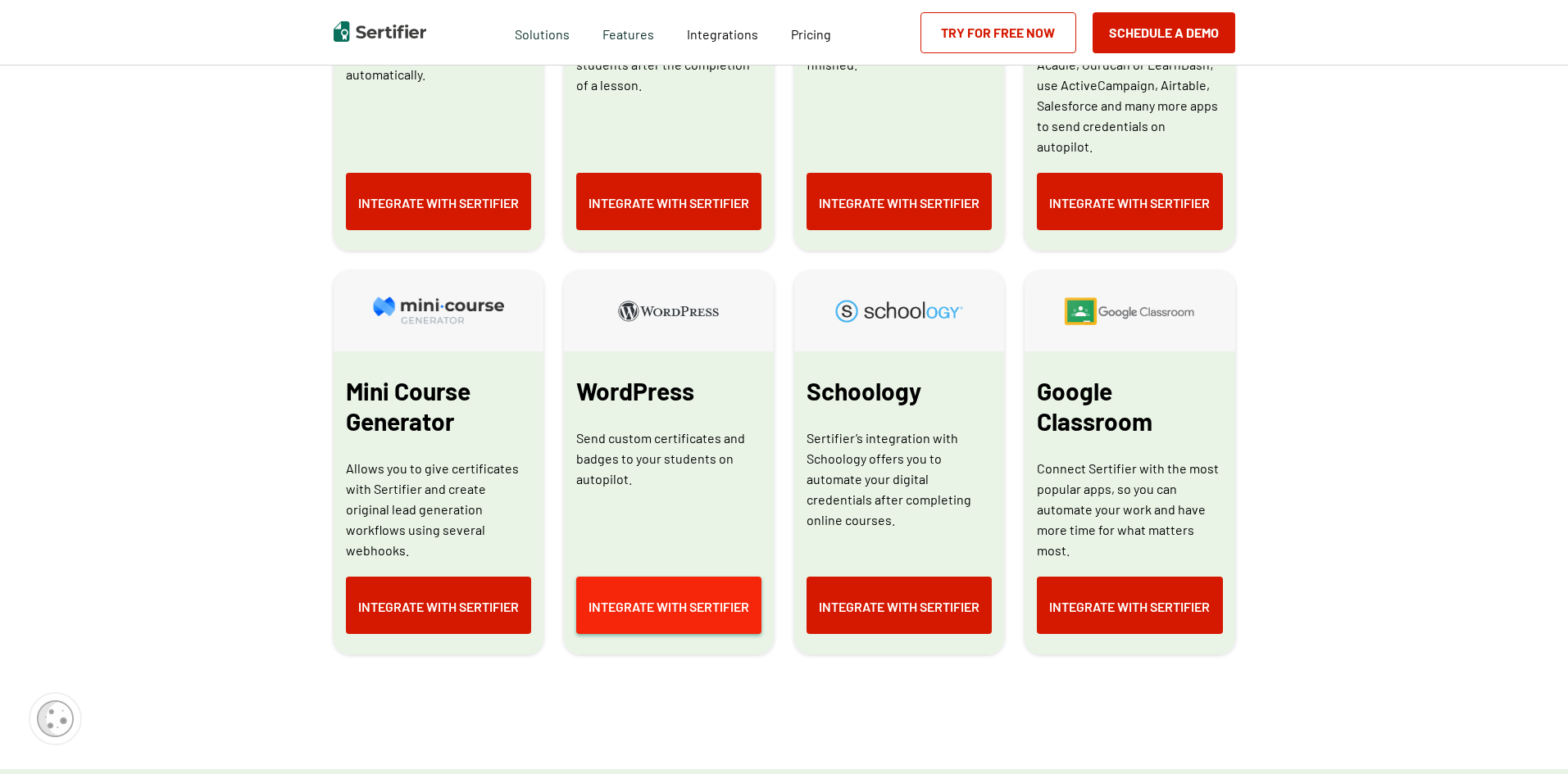
click at [678, 589] on link "Integrate with Sertifier" at bounding box center [669, 605] width 185 height 57
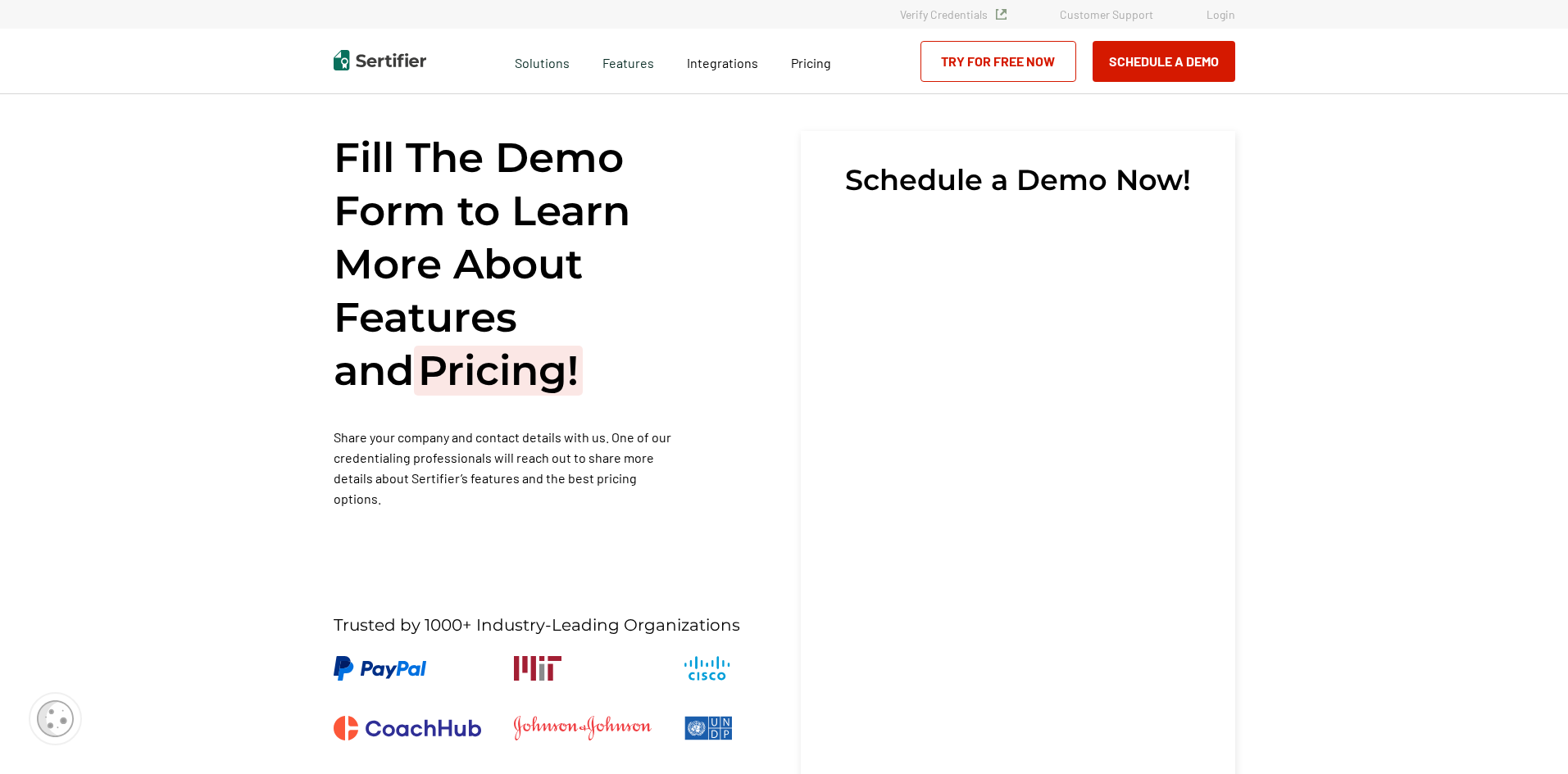
click at [986, 51] on link "Try for Free Now" at bounding box center [999, 61] width 156 height 41
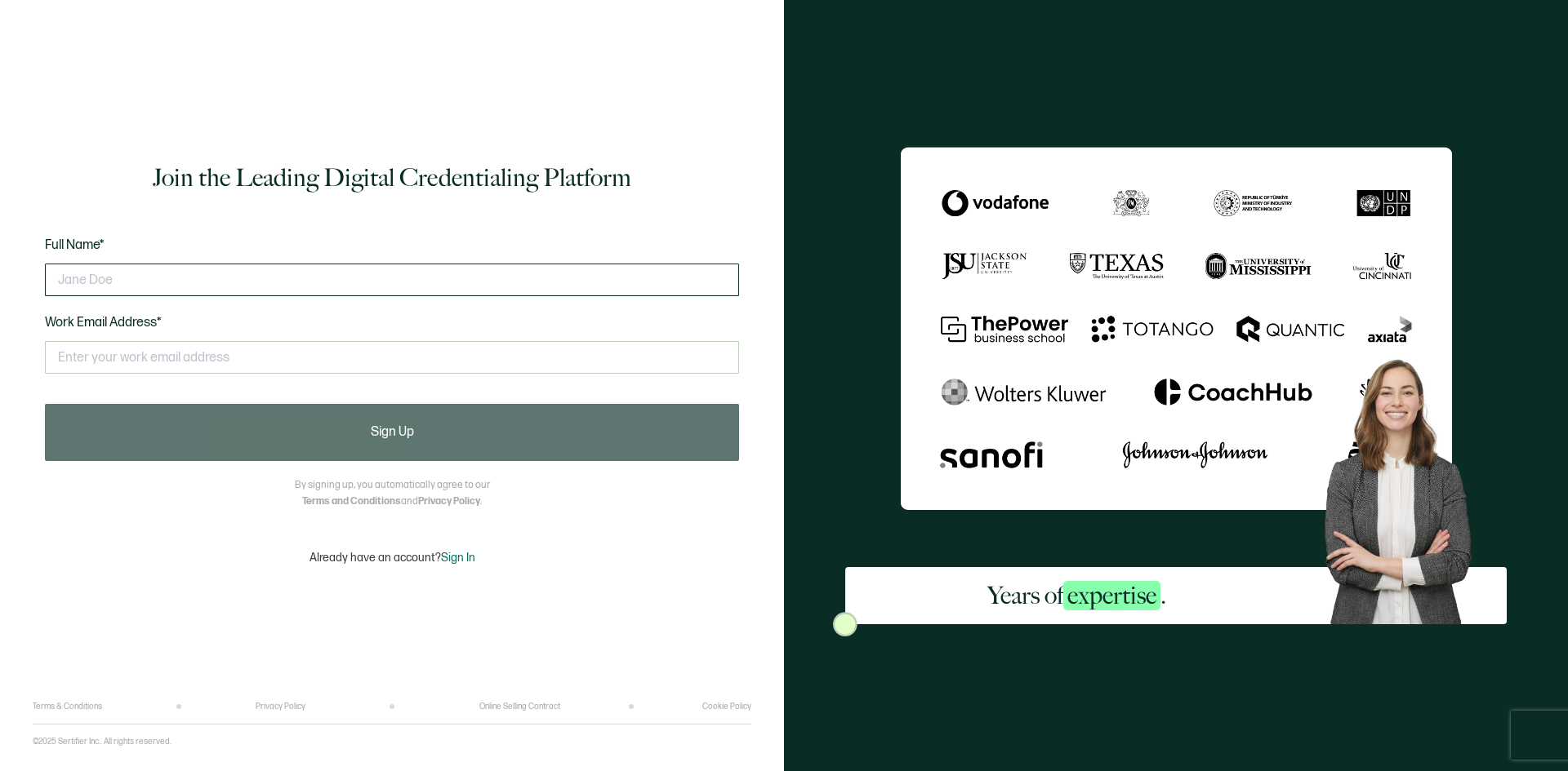
click at [370, 278] on input "text" at bounding box center [392, 280] width 694 height 33
click at [0, 770] on com-1password-button at bounding box center [0, 771] width 0 height 0
type input "Nathan Porter"
click at [274, 347] on input "text" at bounding box center [392, 358] width 694 height 33
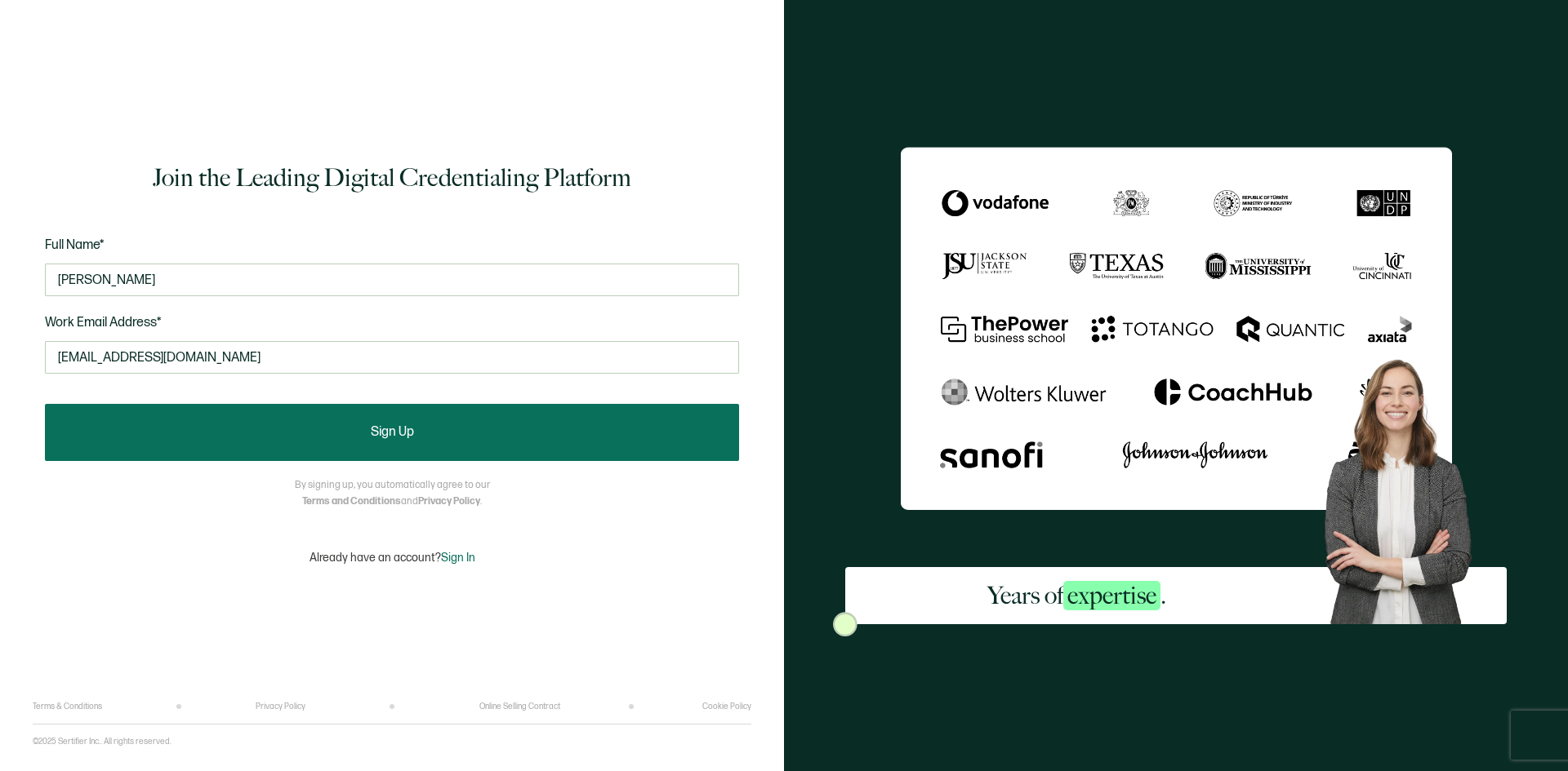
type input "nate@orthodontics.com"
click at [450, 443] on button "Sign Up" at bounding box center [392, 432] width 694 height 57
